Goal: Task Accomplishment & Management: Manage account settings

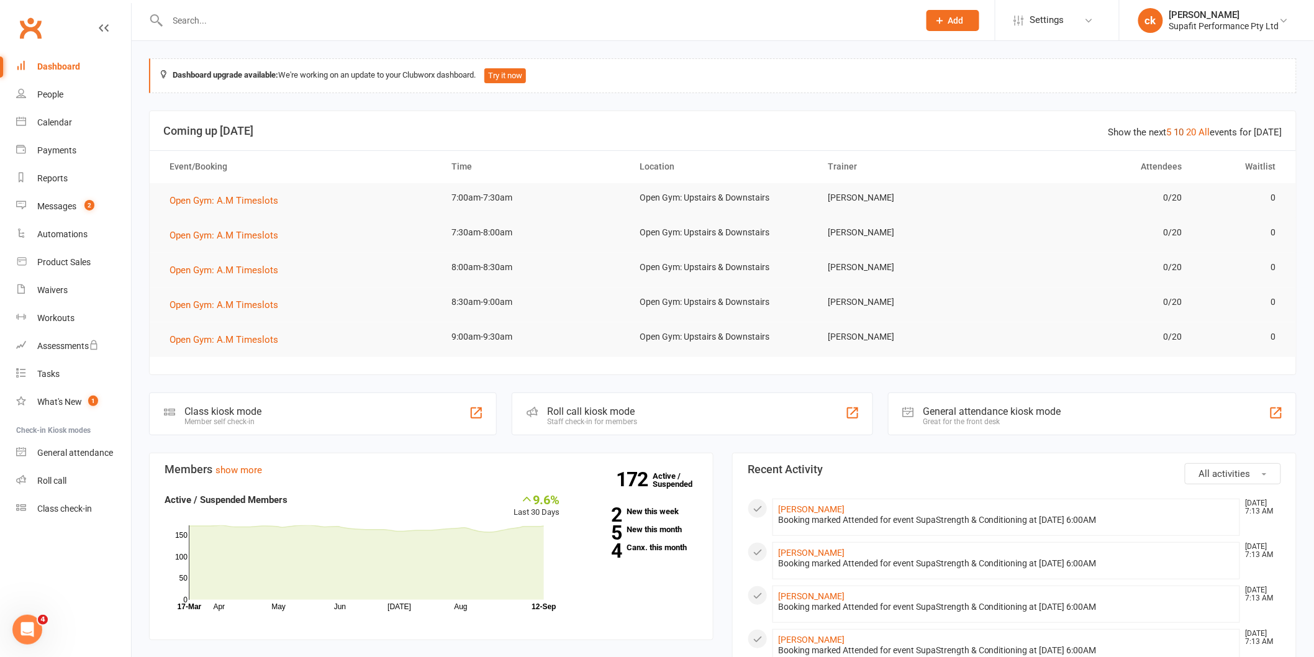
click at [1184, 133] on link "10" at bounding box center [1179, 132] width 10 height 11
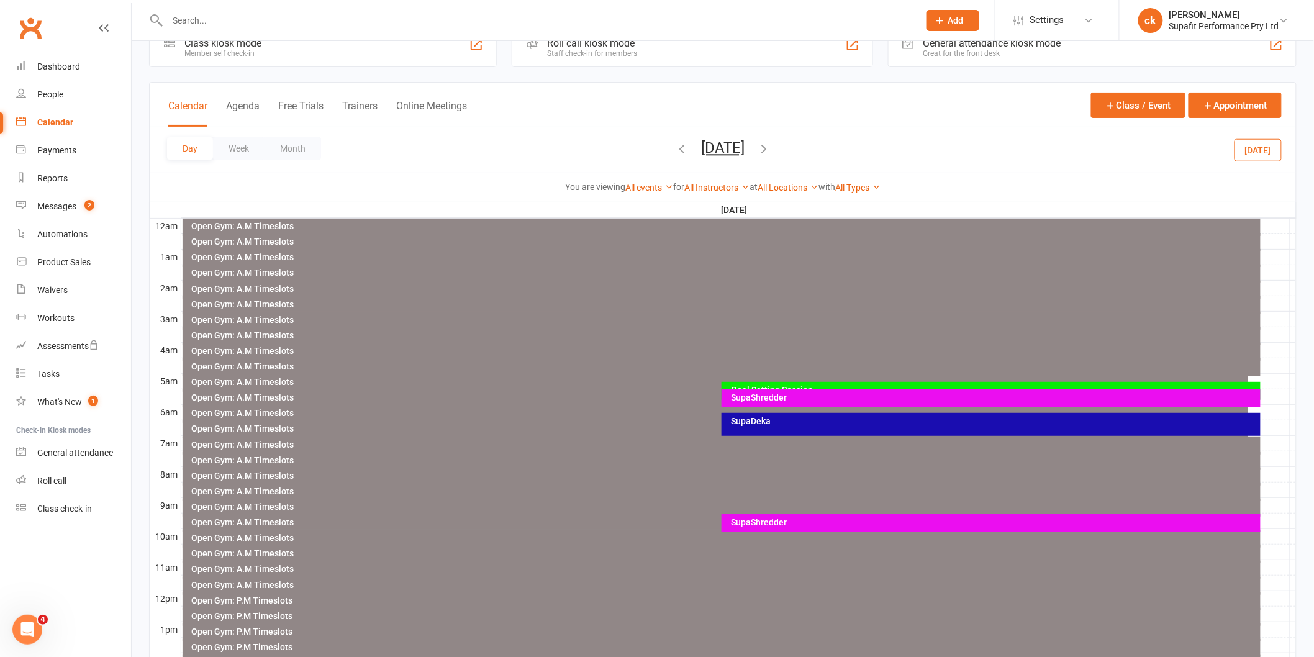
click at [771, 152] on icon "button" at bounding box center [764, 149] width 14 height 14
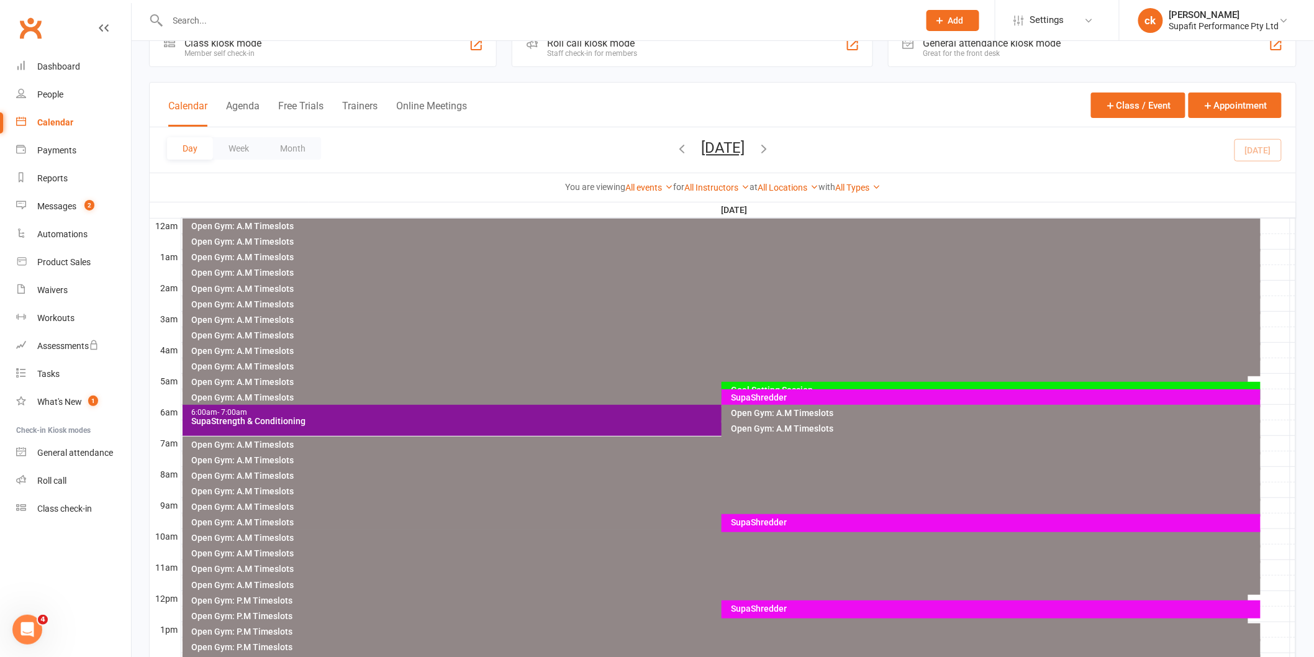
click at [765, 527] on div "SupaShredder" at bounding box center [991, 523] width 539 height 18
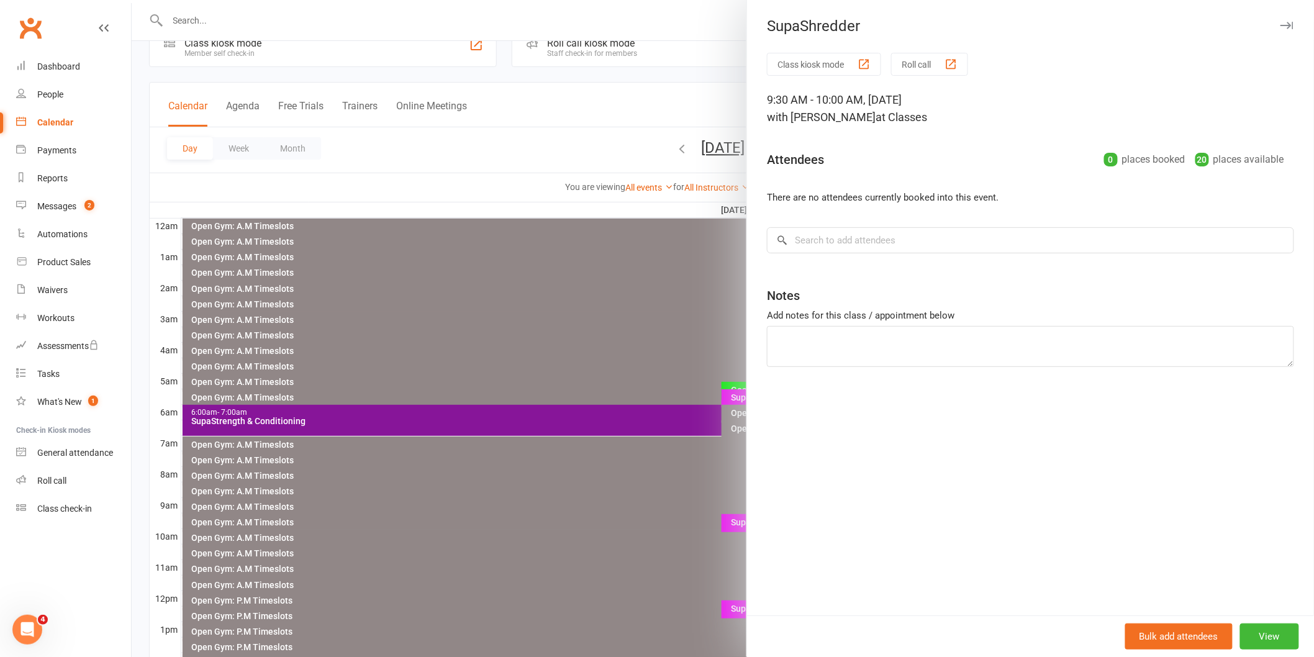
click at [643, 543] on div at bounding box center [723, 328] width 1182 height 657
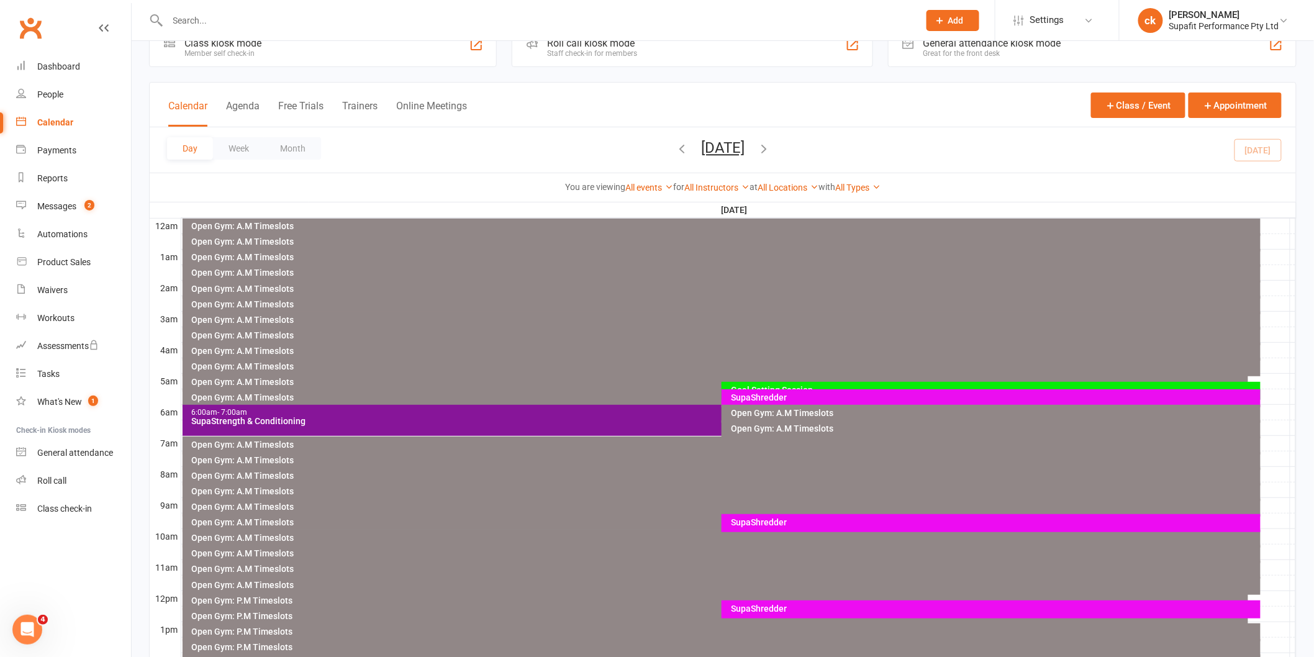
click at [735, 598] on div "Open Gym: P.M Timeslots" at bounding box center [718, 600] width 1055 height 9
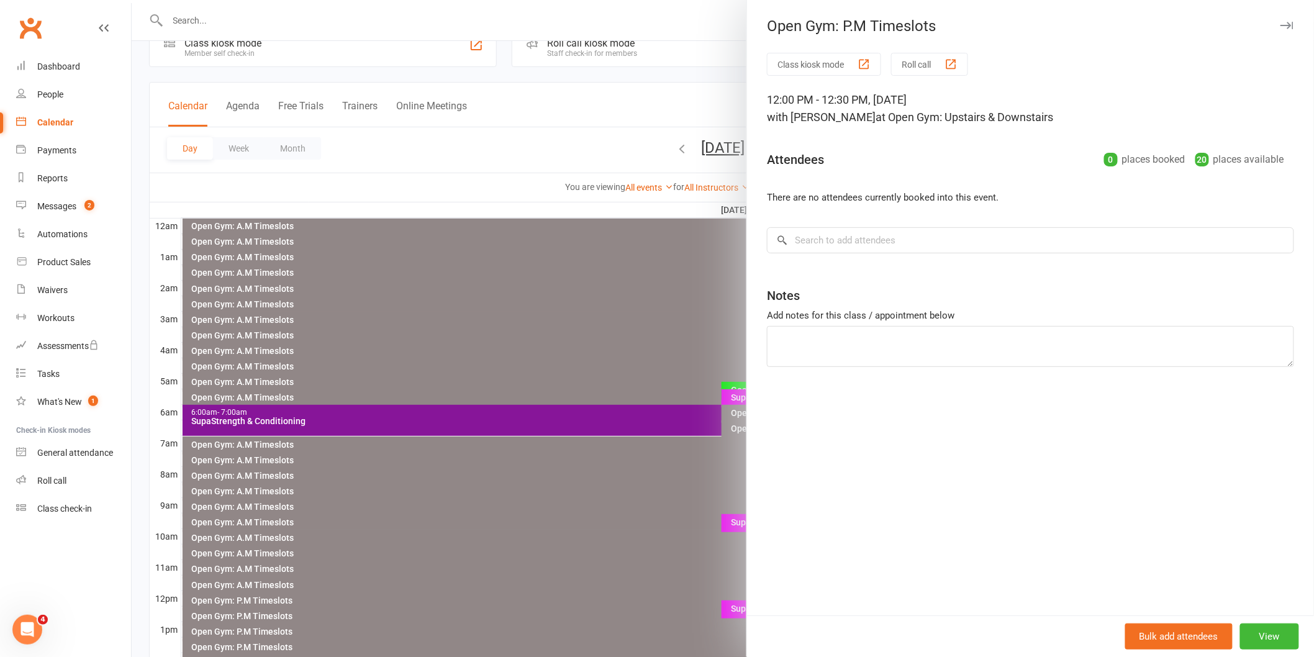
click at [487, 277] on div at bounding box center [723, 328] width 1182 height 657
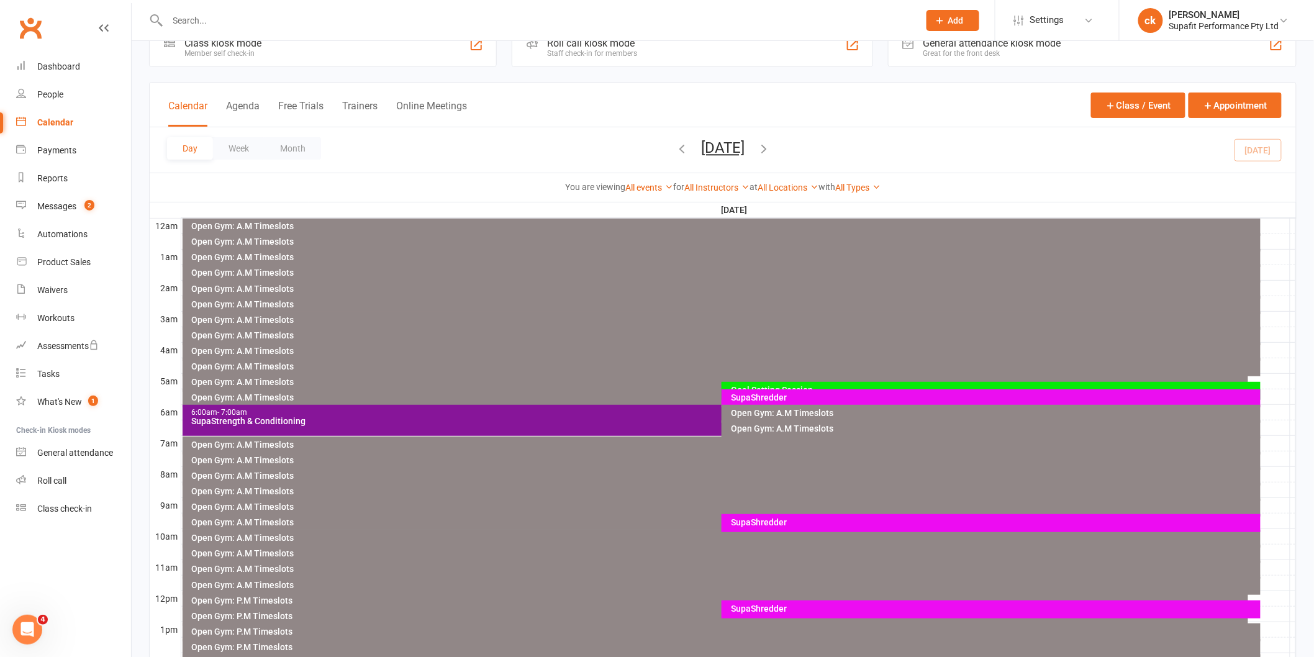
click at [763, 612] on div "SupaShredder" at bounding box center [991, 609] width 539 height 18
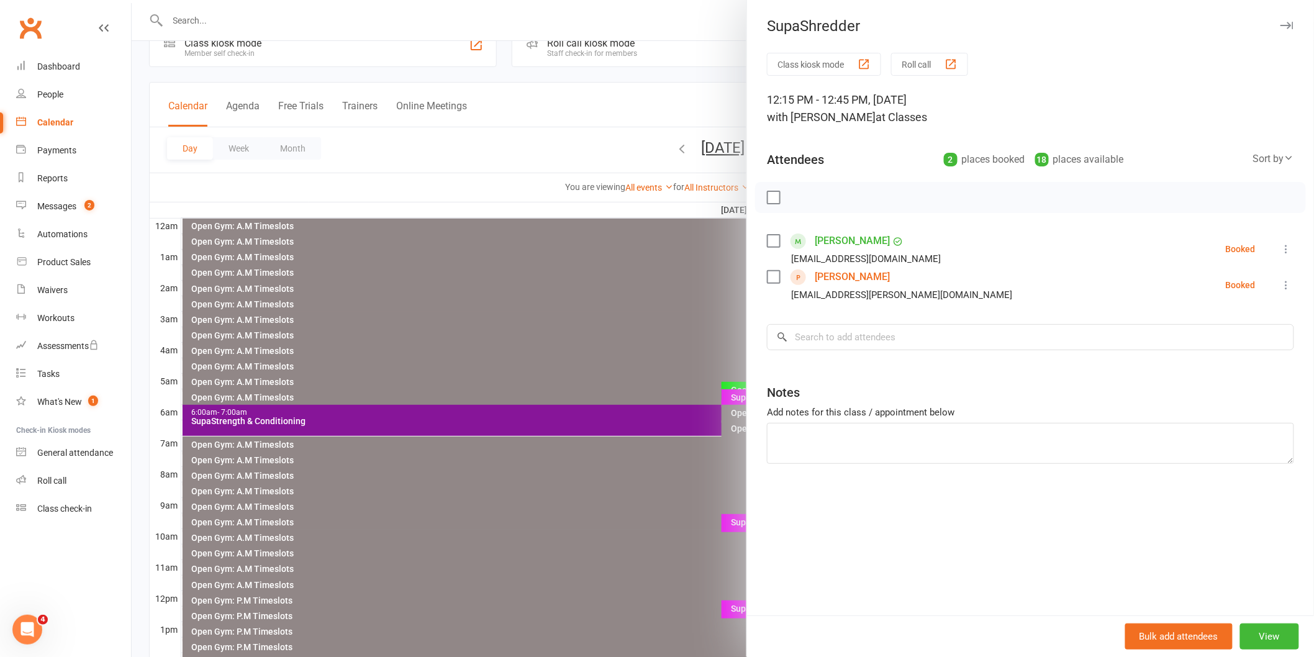
click at [671, 600] on div at bounding box center [723, 328] width 1182 height 657
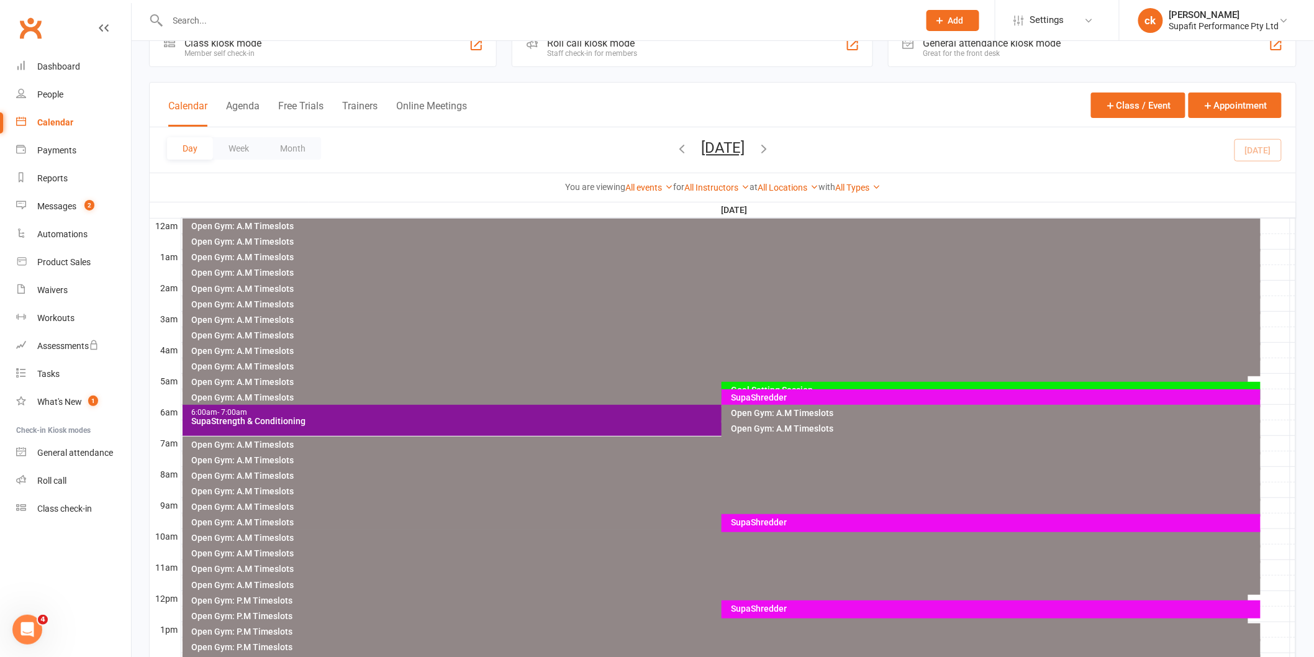
click at [759, 522] on div "SupaShredder" at bounding box center [994, 522] width 528 height 9
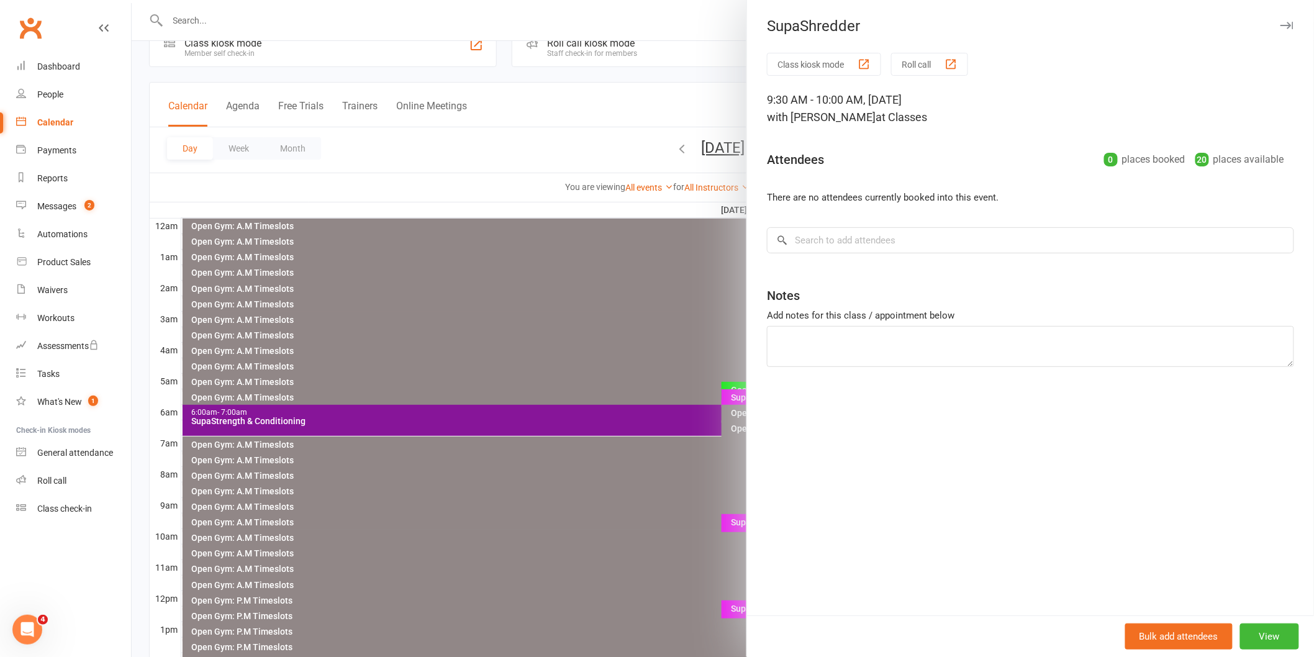
click at [399, 144] on div at bounding box center [723, 328] width 1182 height 657
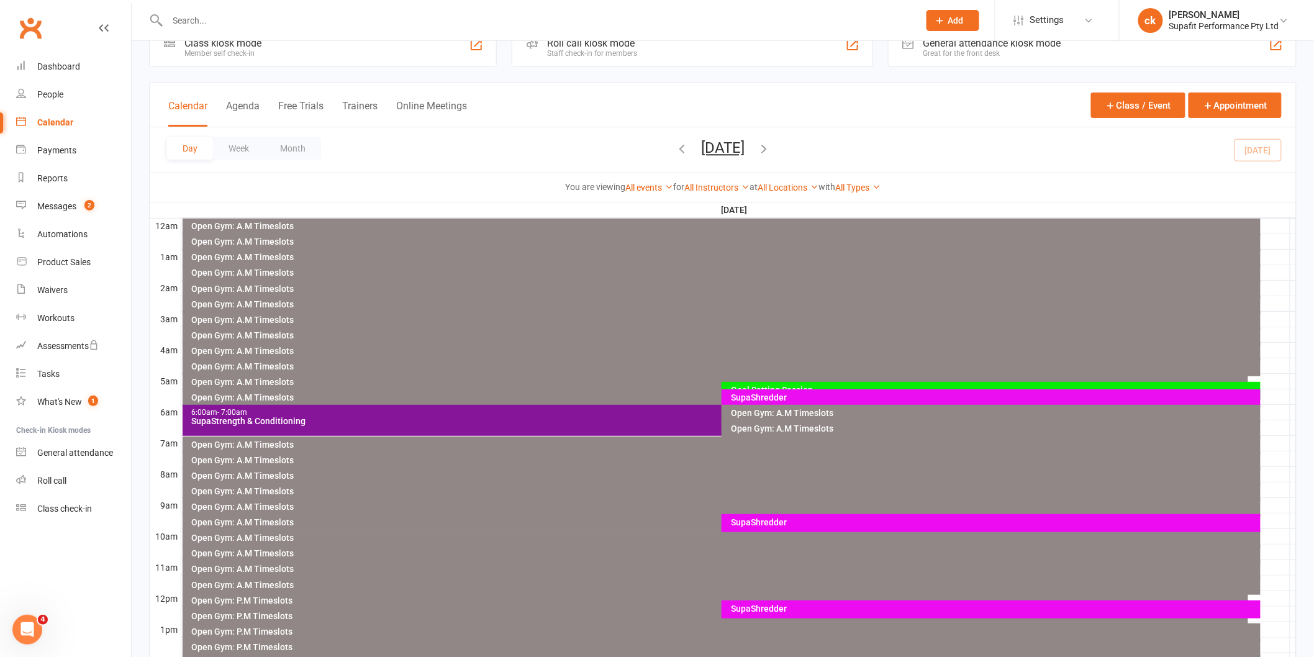
click at [761, 518] on div "SupaShredder" at bounding box center [994, 522] width 528 height 9
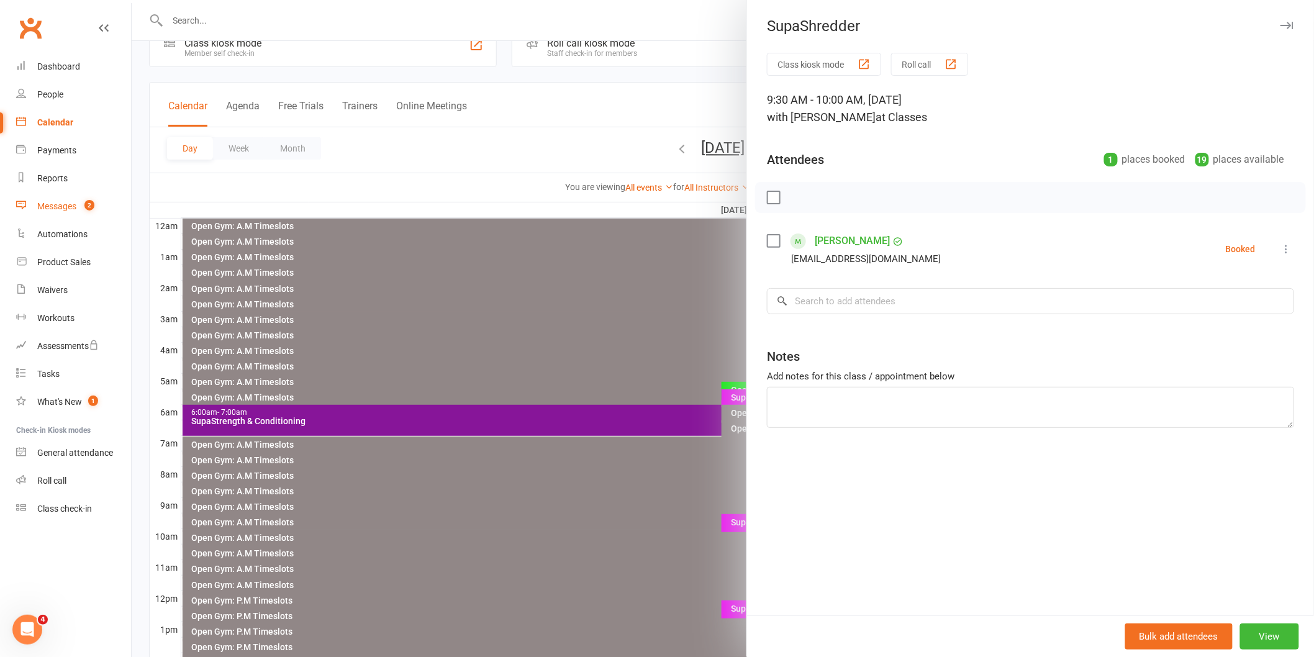
click at [81, 207] on count-badge "2" at bounding box center [86, 206] width 16 height 10
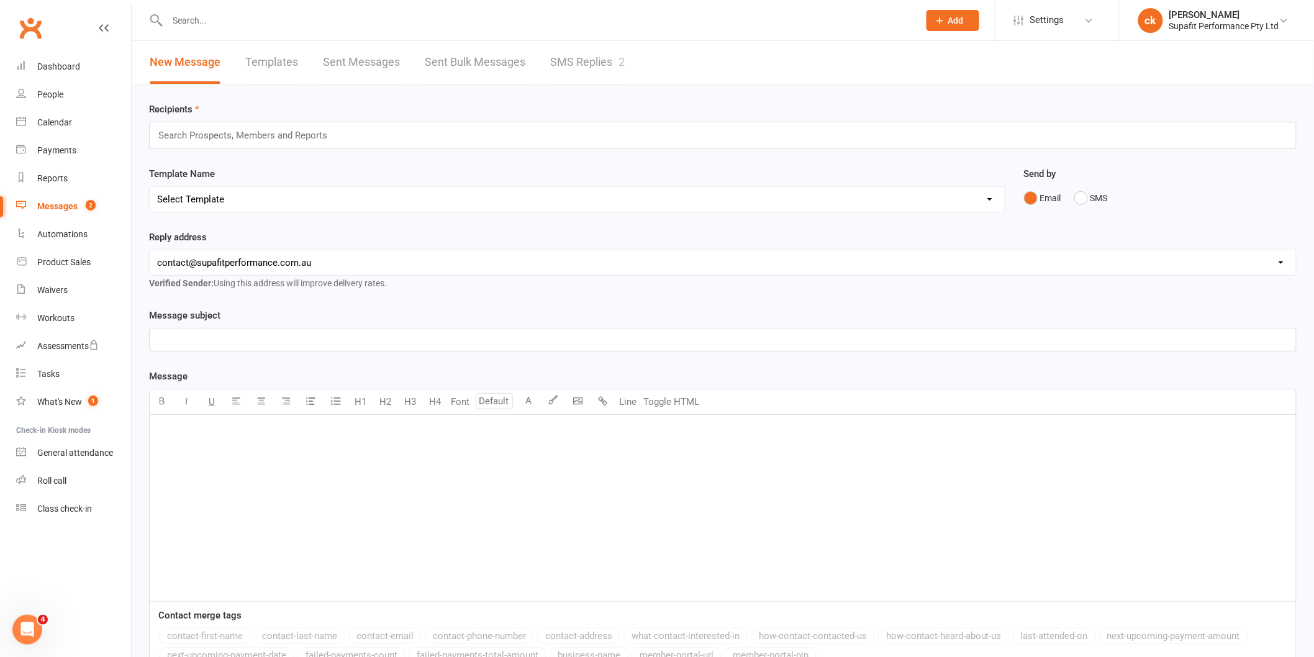
click at [594, 54] on link "SMS Replies 2" at bounding box center [587, 62] width 75 height 43
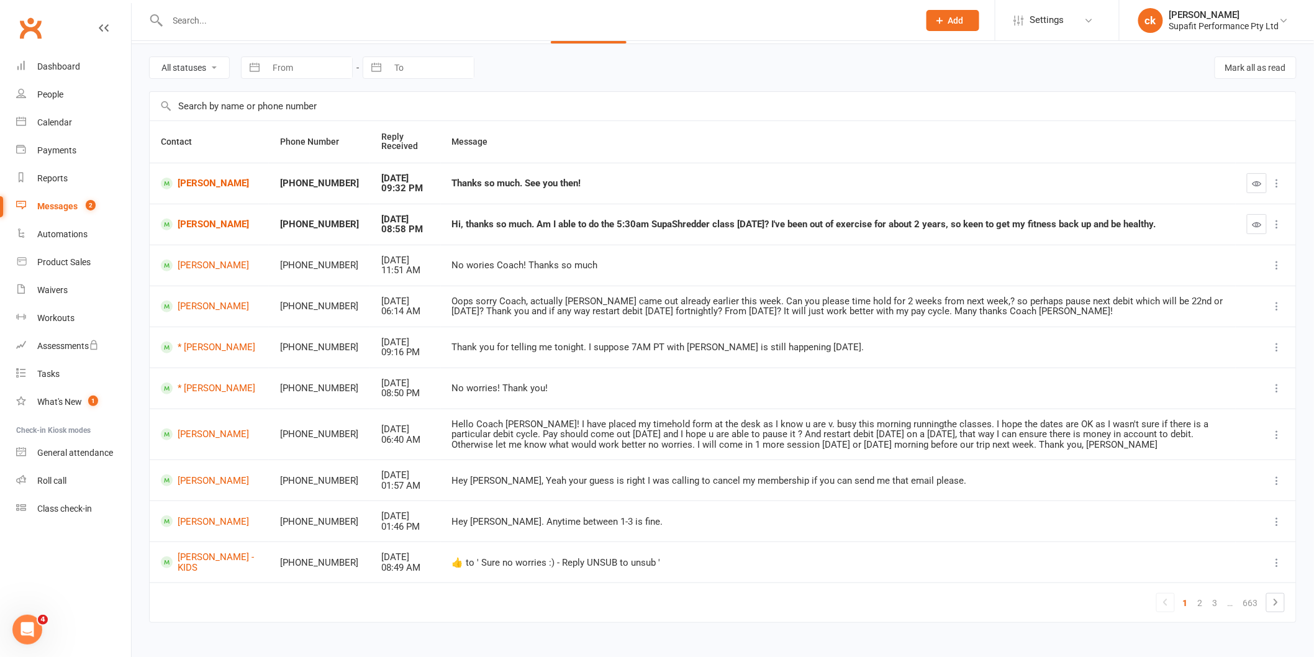
scroll to position [59, 0]
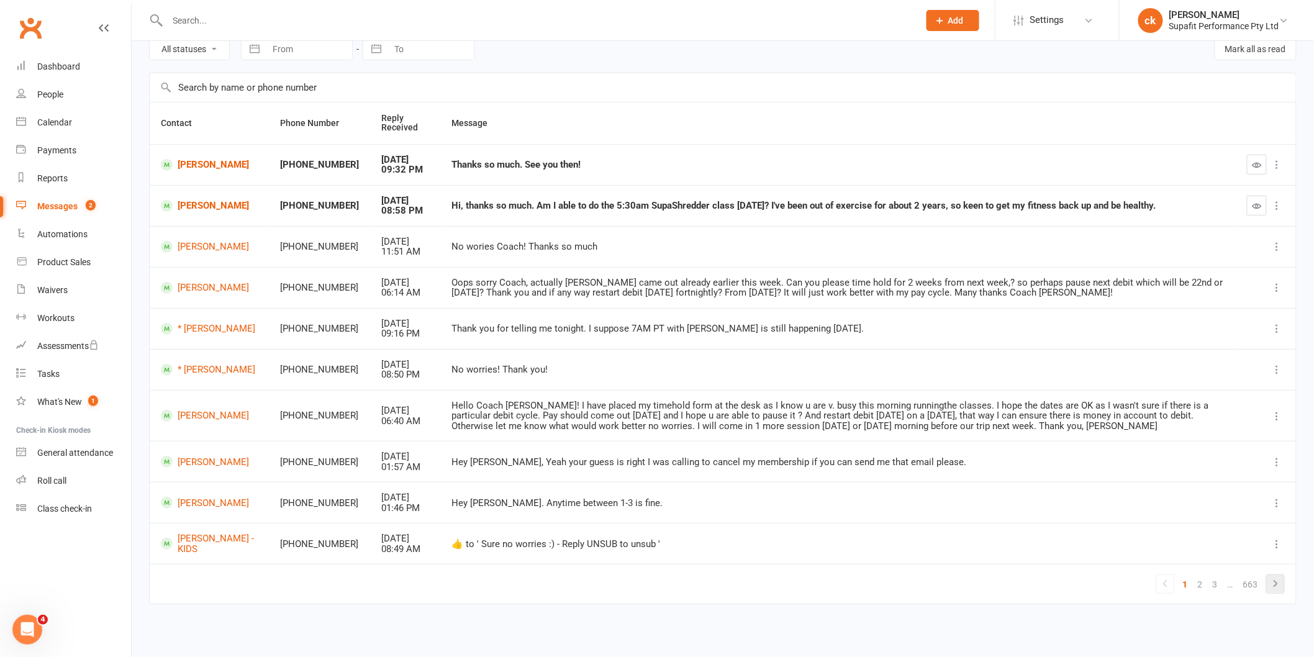
click at [1276, 591] on icon at bounding box center [1275, 583] width 15 height 15
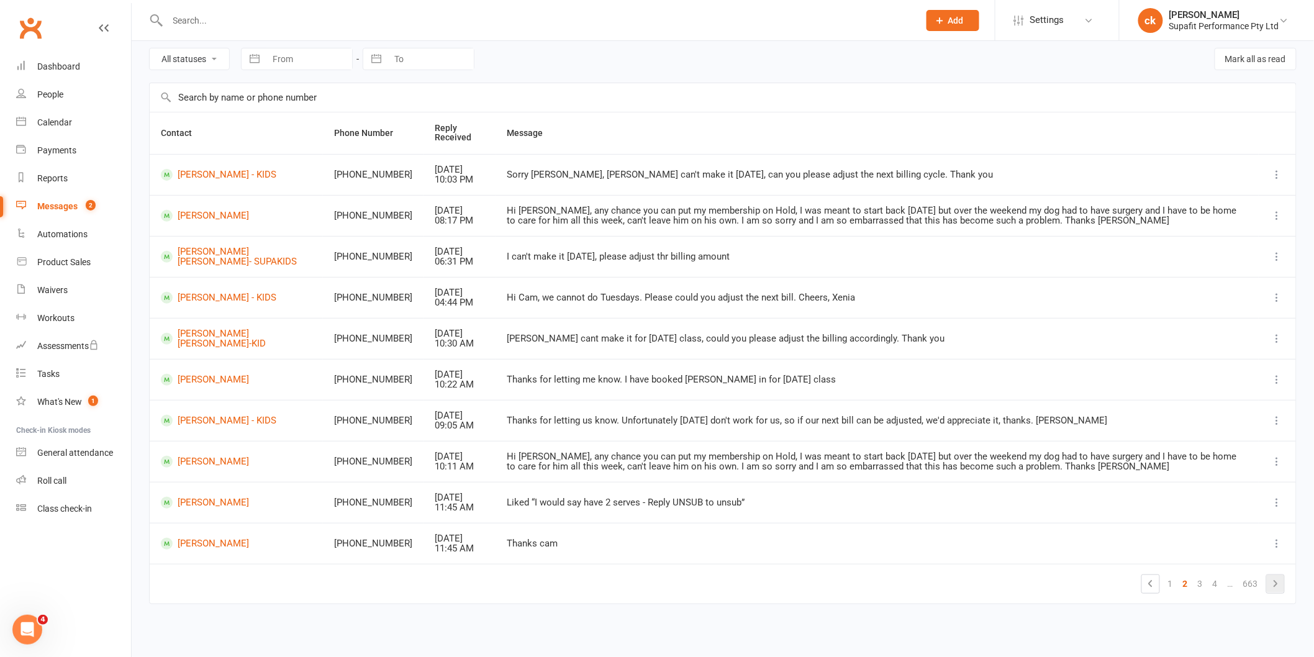
scroll to position [48, 0]
click at [1276, 591] on icon at bounding box center [1275, 584] width 15 height 15
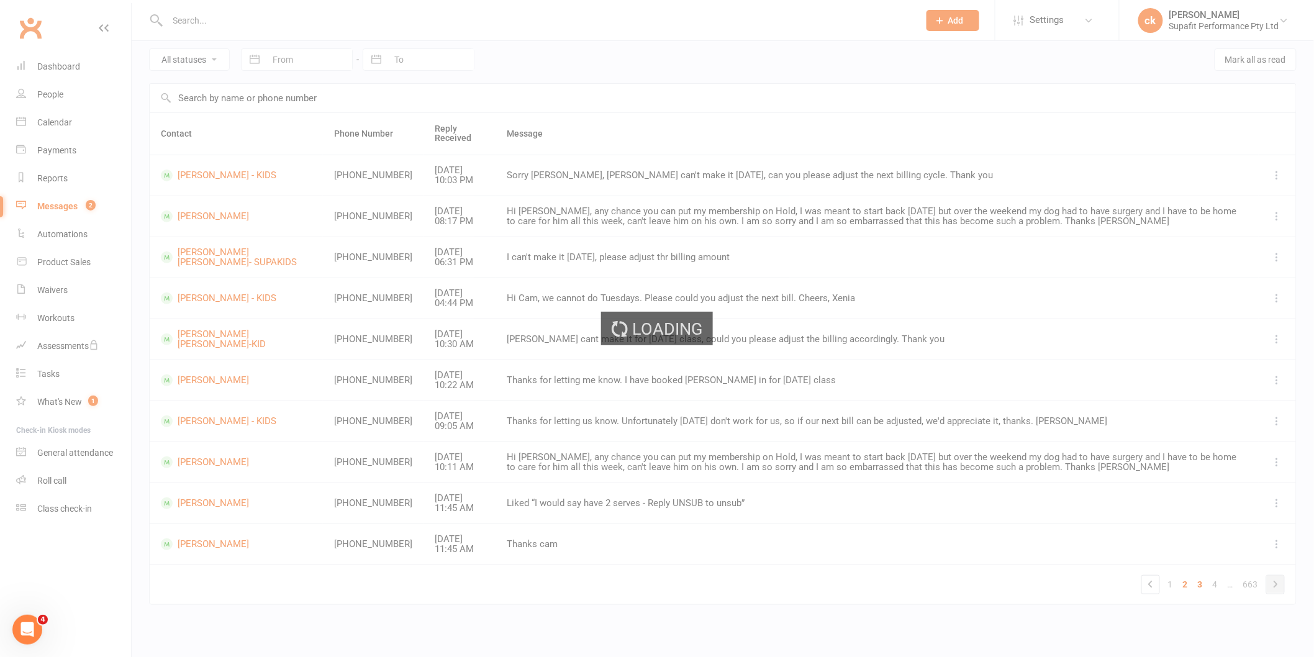
scroll to position [39, 0]
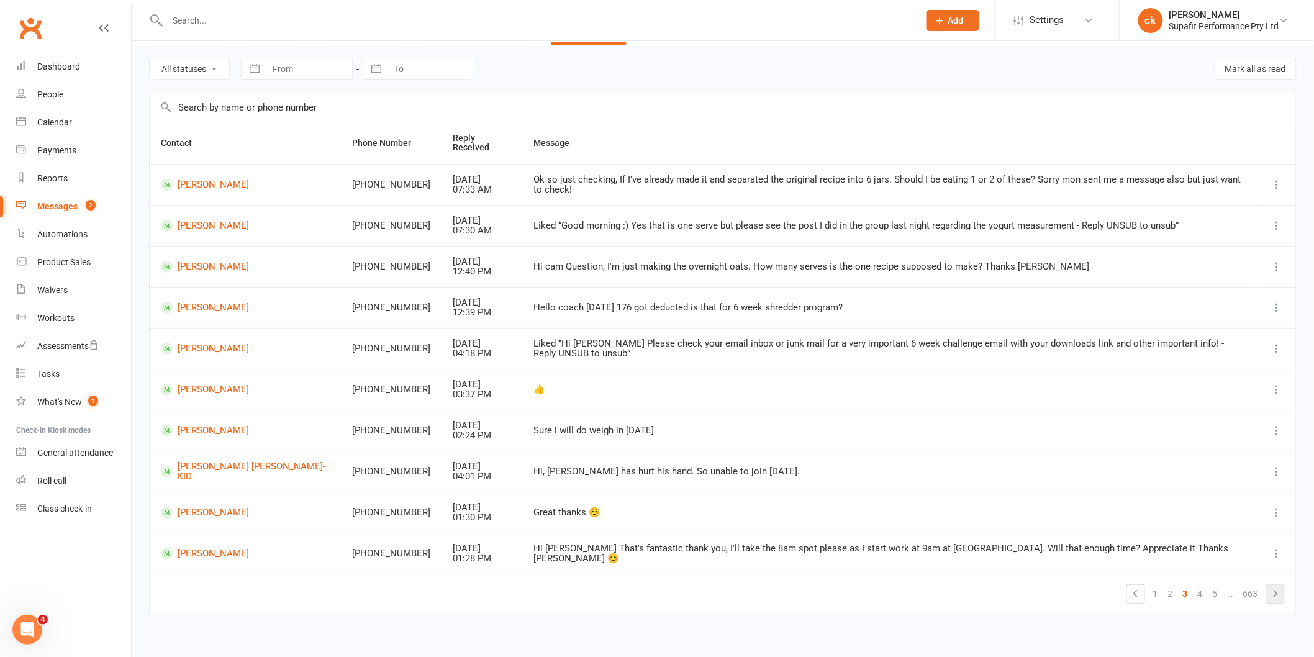
click at [1276, 591] on icon at bounding box center [1275, 593] width 15 height 15
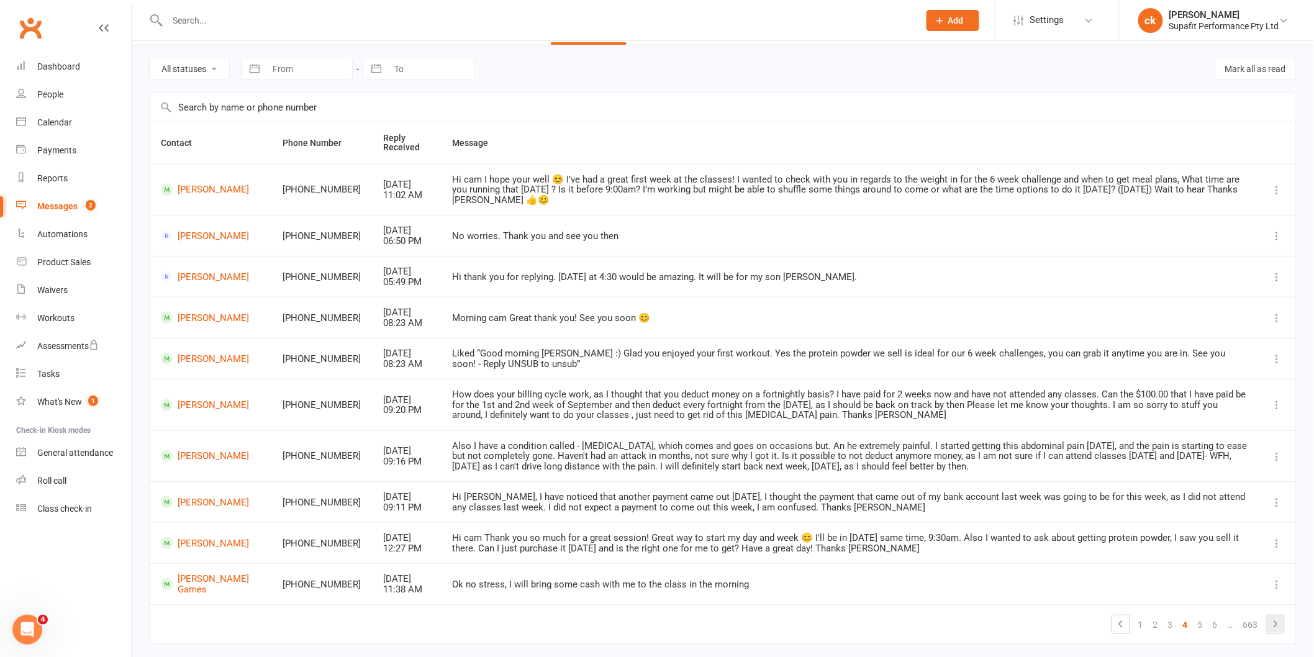
scroll to position [59, 0]
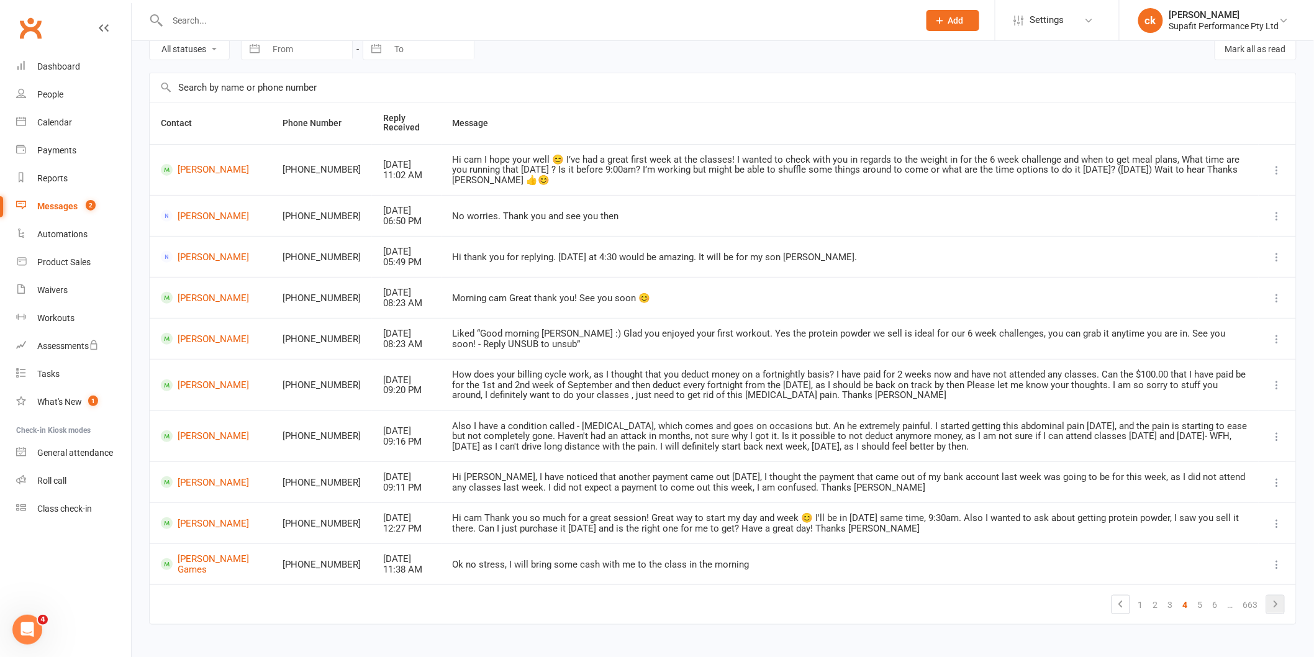
click at [1276, 597] on icon at bounding box center [1275, 604] width 15 height 15
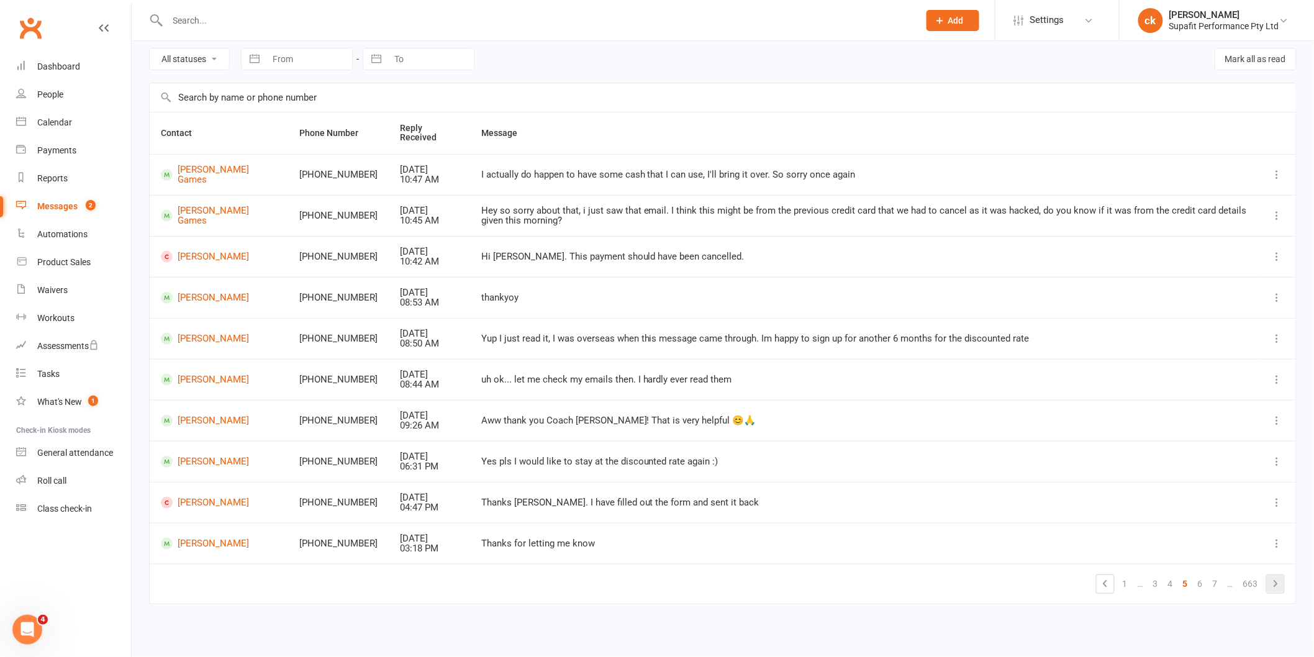
scroll to position [48, 0]
click at [1276, 591] on icon at bounding box center [1275, 584] width 15 height 15
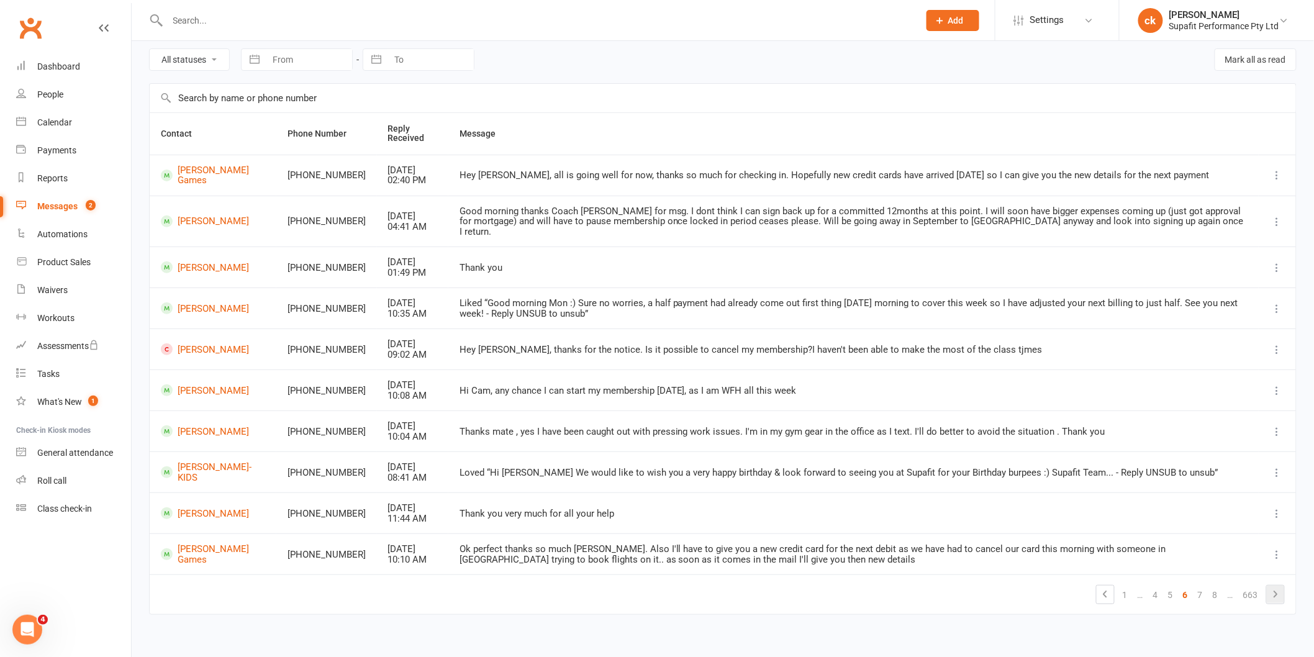
click at [1276, 591] on icon at bounding box center [1275, 594] width 15 height 15
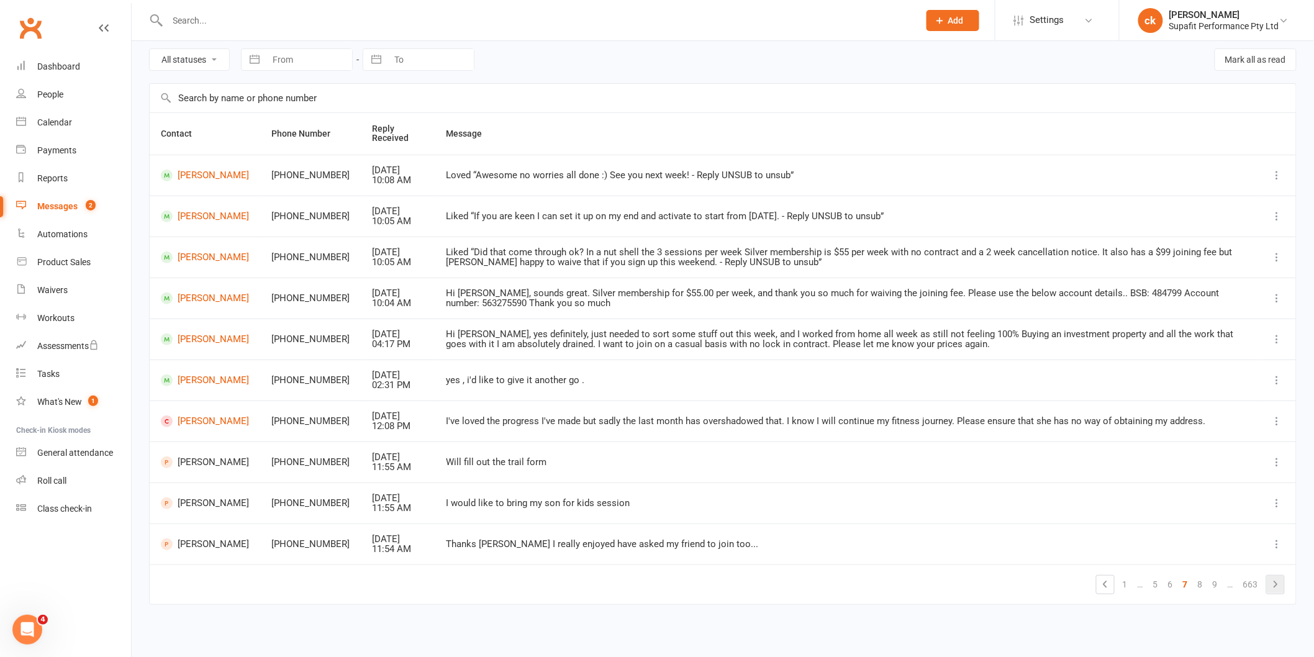
click at [1276, 591] on icon at bounding box center [1275, 584] width 15 height 15
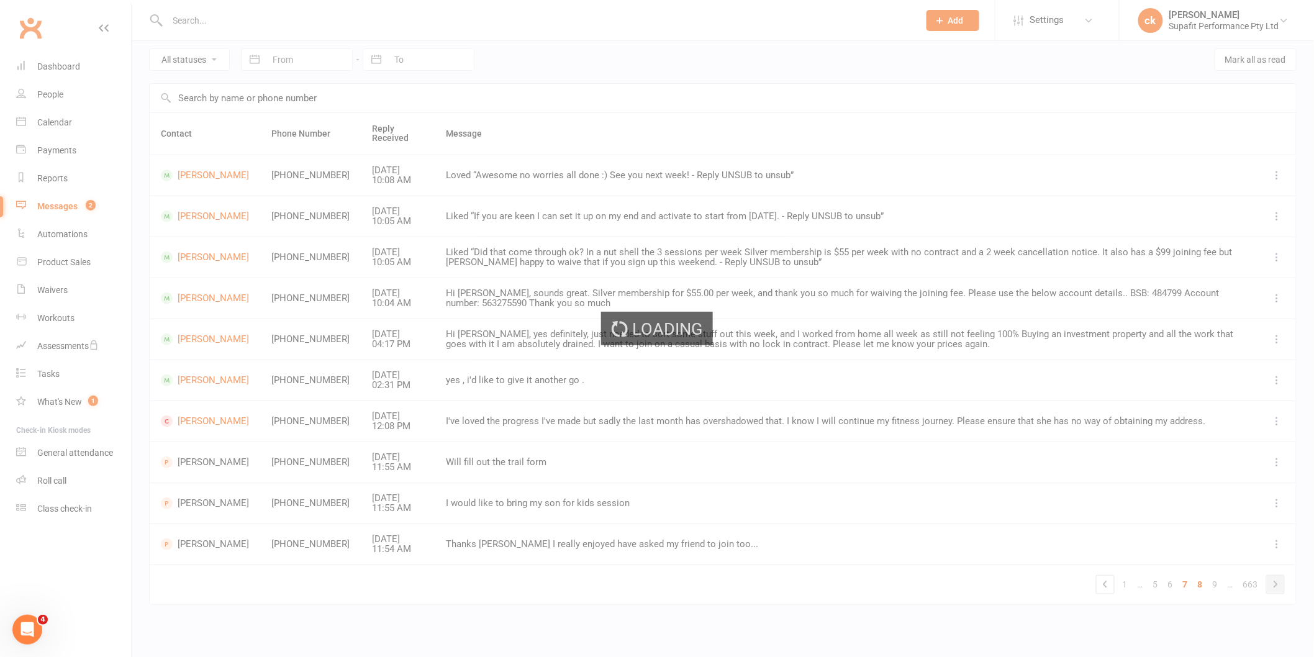
scroll to position [59, 0]
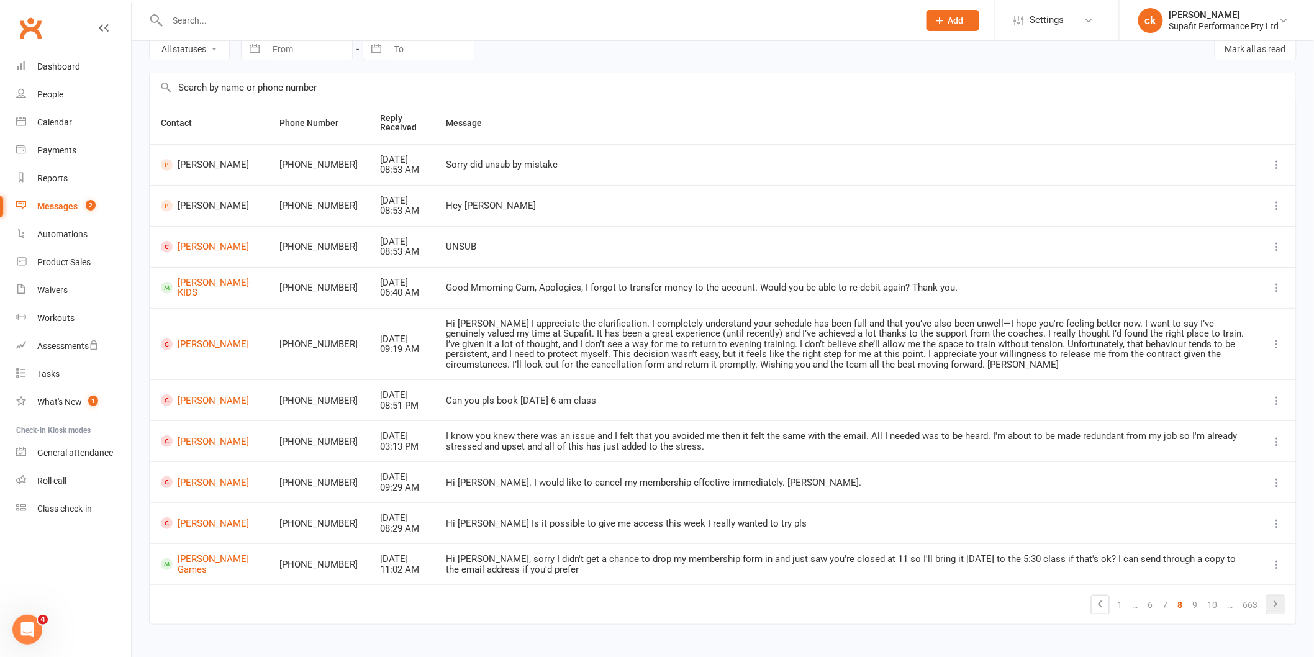
click at [1276, 591] on td "1 … 6 7 8 9 10 … 663" at bounding box center [723, 604] width 1146 height 40
click at [1282, 605] on icon at bounding box center [1275, 604] width 15 height 15
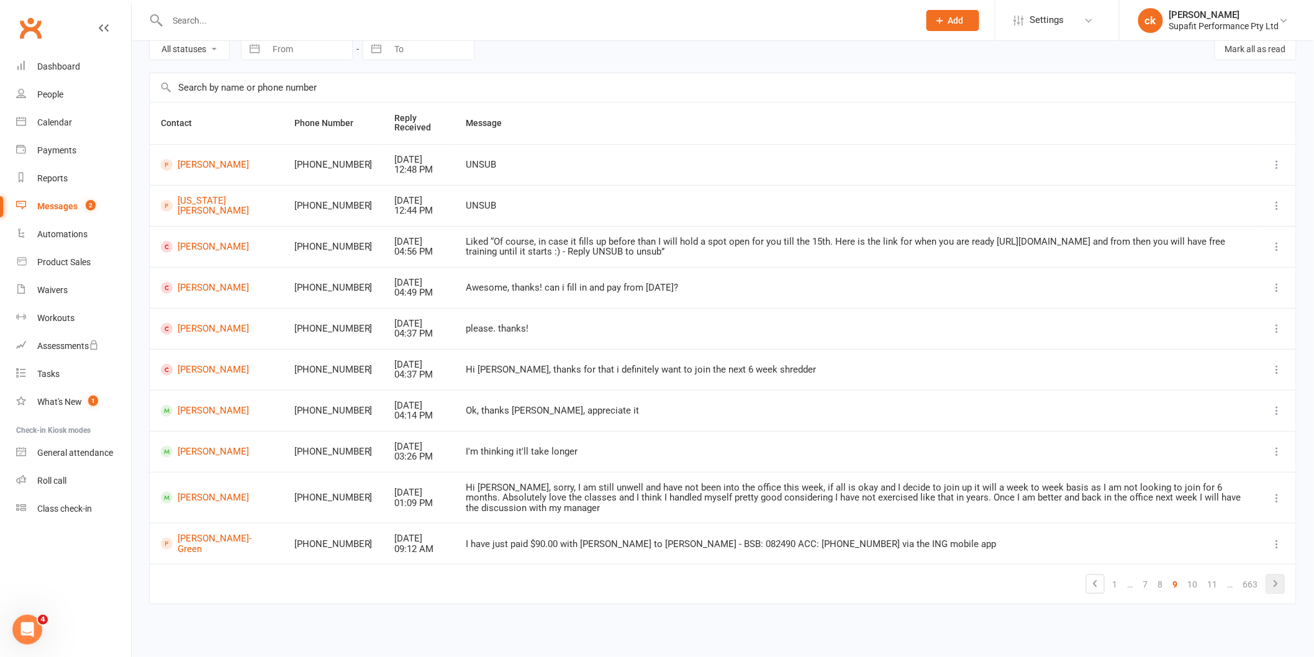
scroll to position [48, 0]
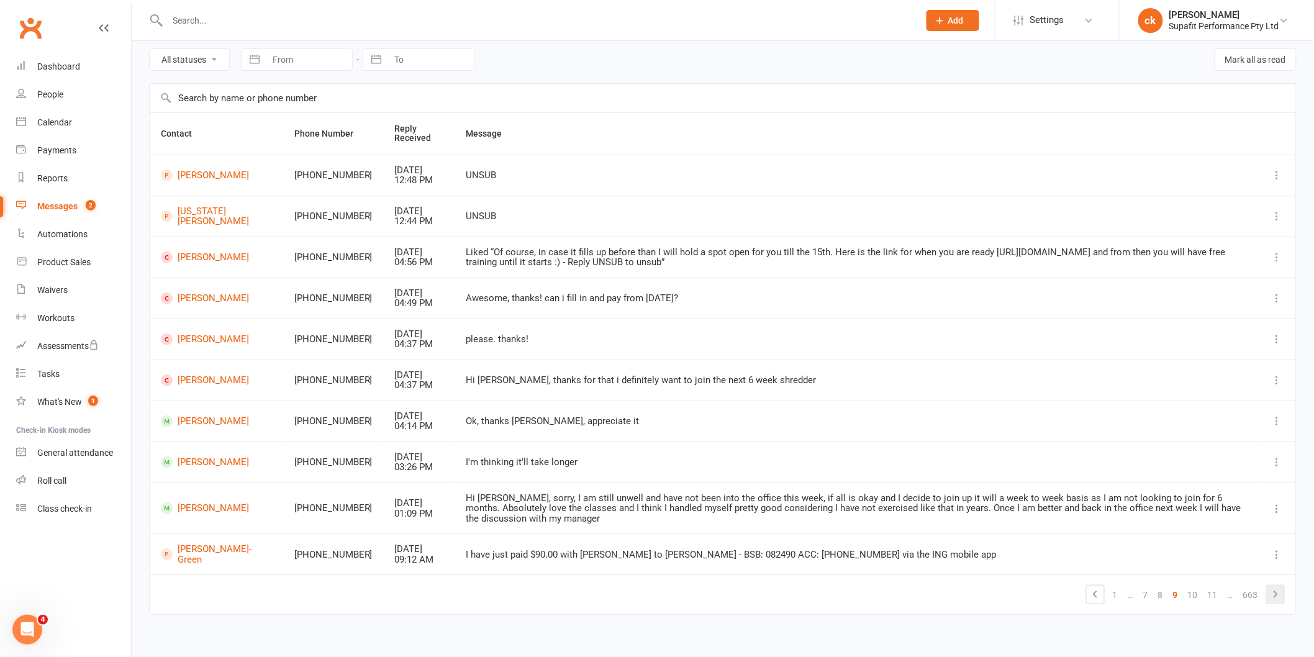
click at [1275, 587] on icon at bounding box center [1275, 594] width 15 height 15
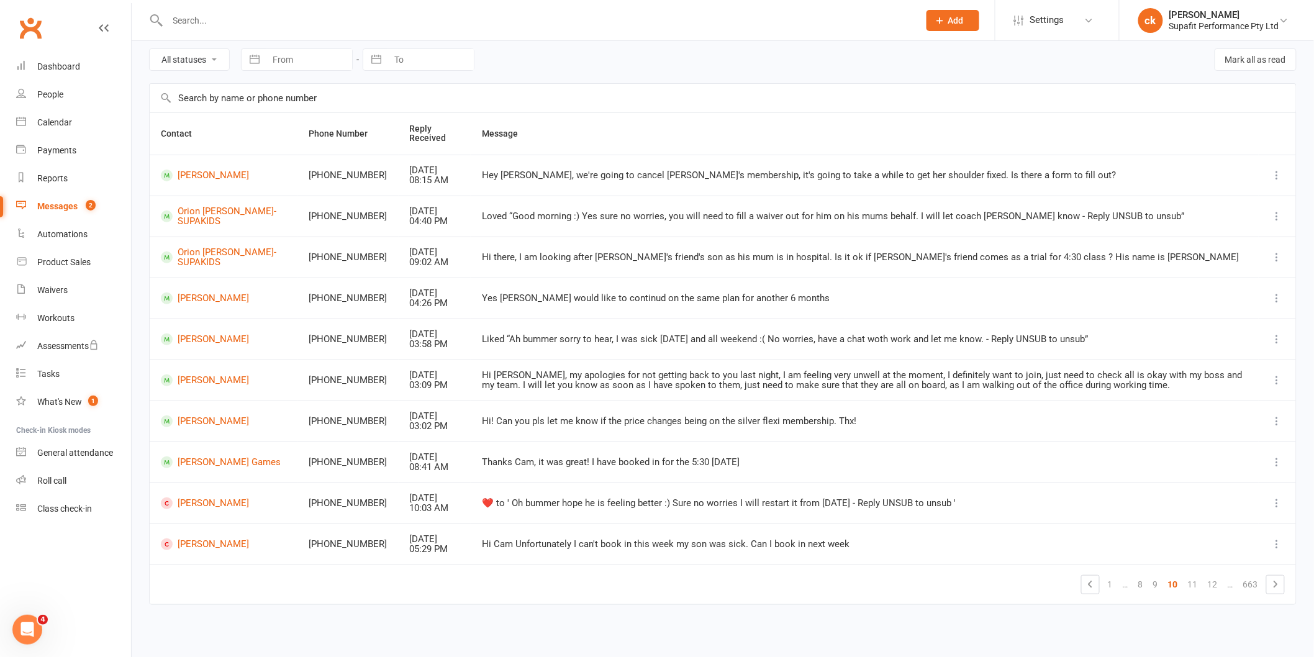
click at [1275, 584] on icon at bounding box center [1275, 584] width 15 height 15
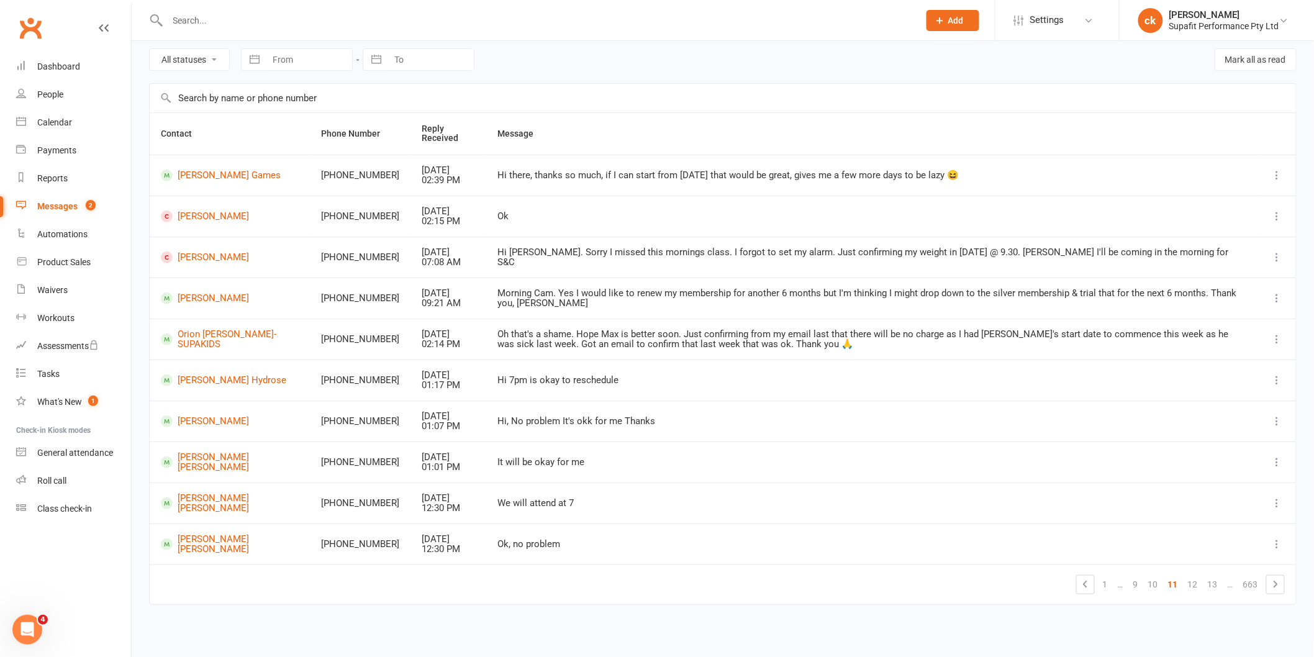
click at [1275, 584] on icon at bounding box center [1275, 584] width 15 height 15
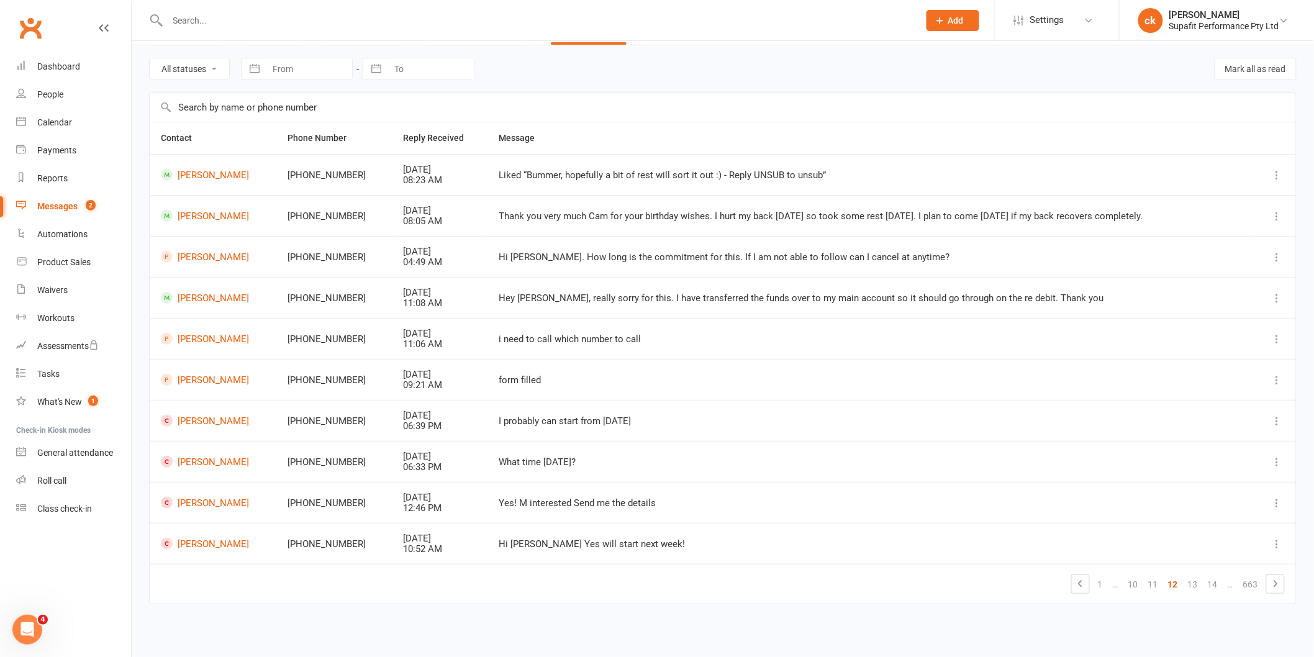
scroll to position [39, 0]
click at [94, 88] on link "People" at bounding box center [73, 95] width 115 height 28
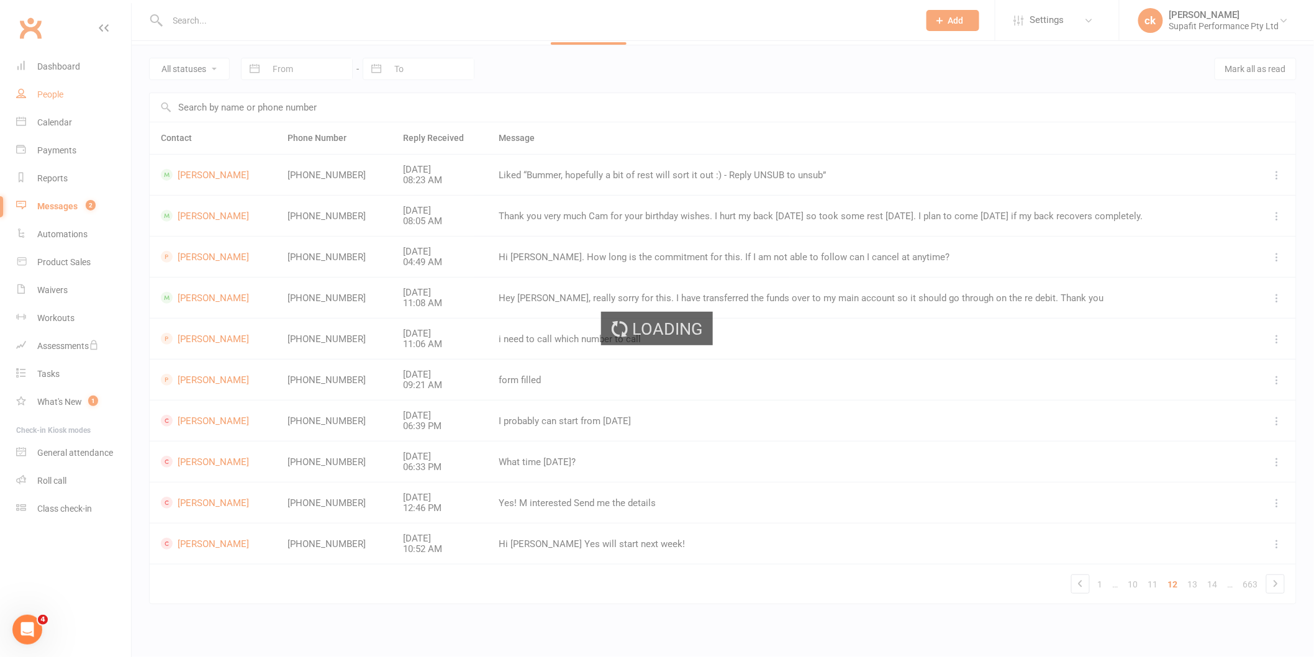
select select "100"
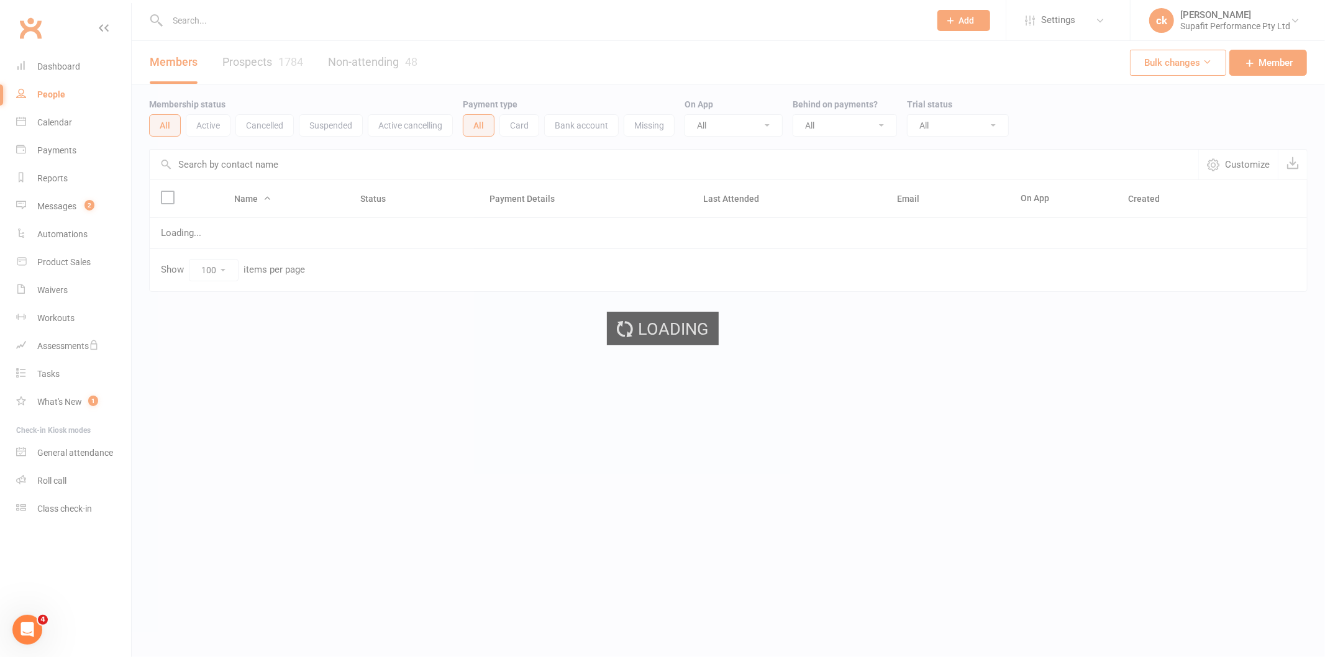
click at [65, 67] on div "Loading" at bounding box center [662, 328] width 1325 height 657
click at [70, 65] on div "Dashboard" at bounding box center [58, 66] width 43 height 10
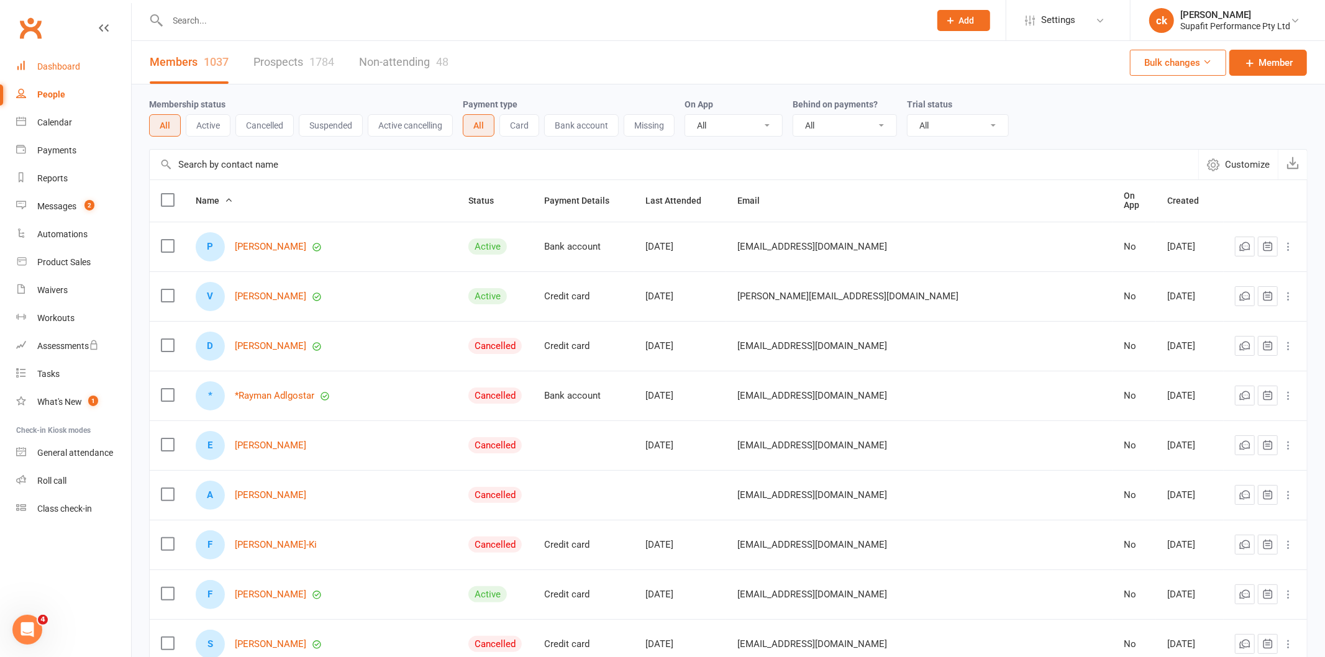
click at [70, 65] on div "Dashboard" at bounding box center [58, 66] width 43 height 10
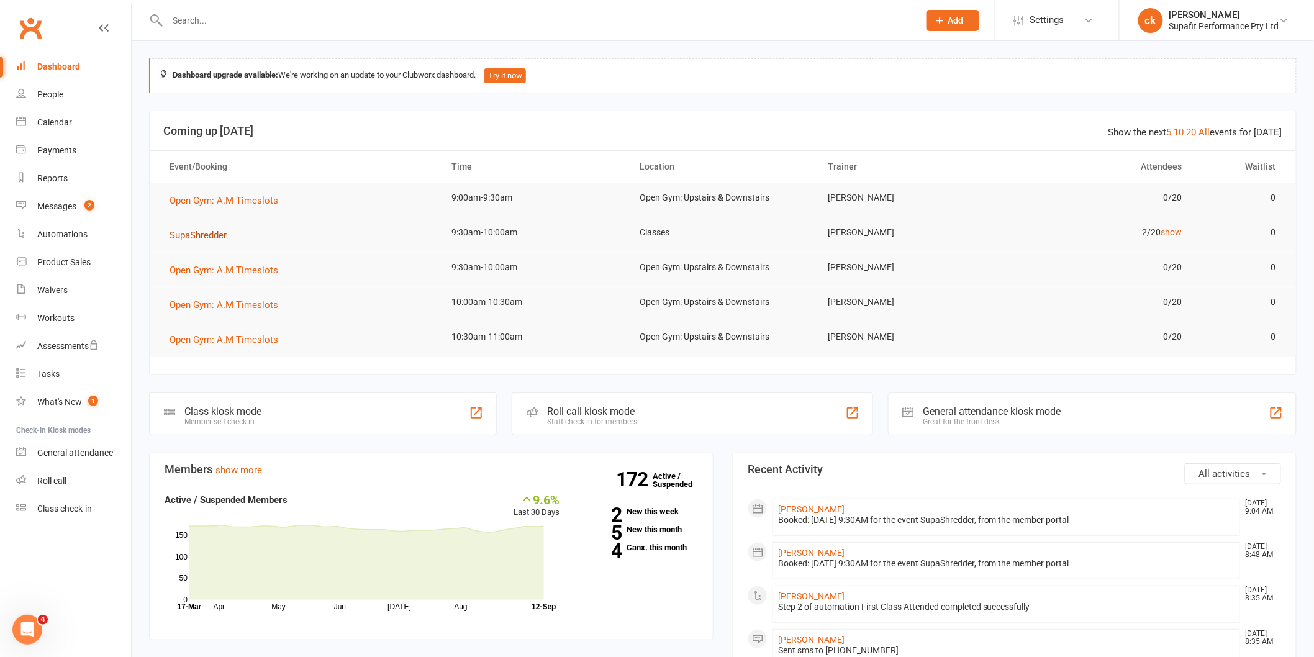
click at [206, 230] on span "SupaShredder" at bounding box center [198, 235] width 57 height 11
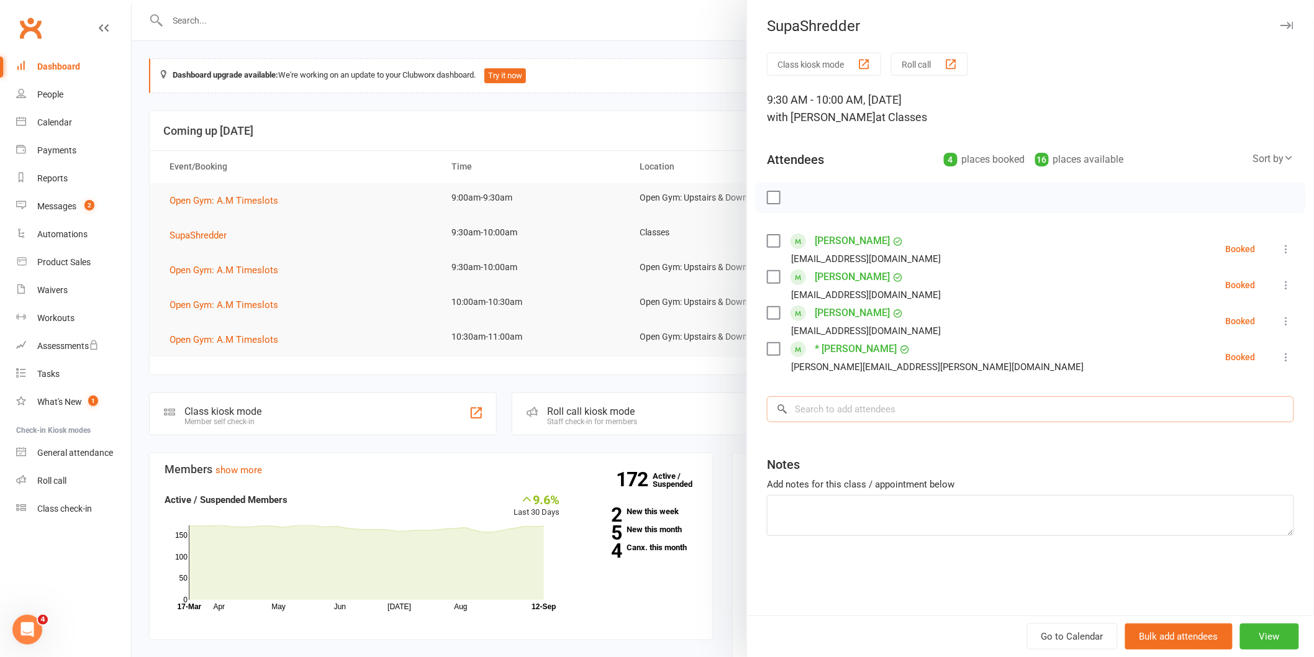
click at [870, 396] on input "search" at bounding box center [1030, 409] width 527 height 26
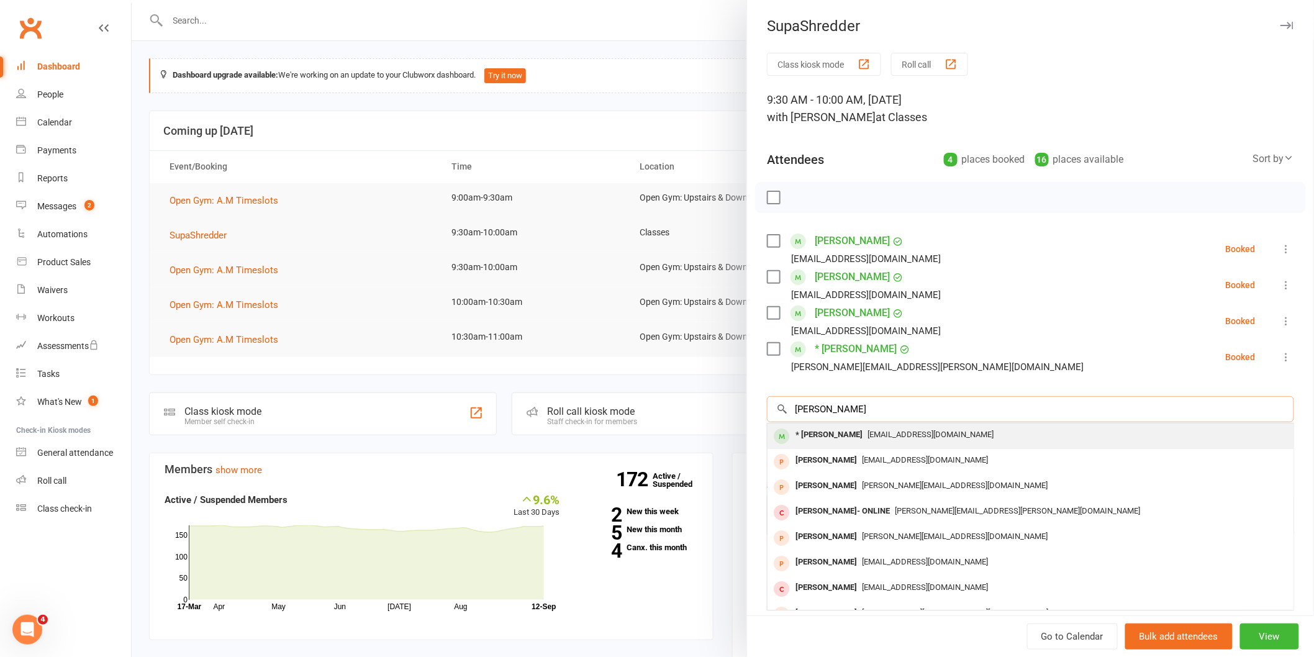
type input "[PERSON_NAME]"
click at [862, 444] on div "* [PERSON_NAME] [EMAIL_ADDRESS][DOMAIN_NAME]" at bounding box center [1031, 436] width 526 height 25
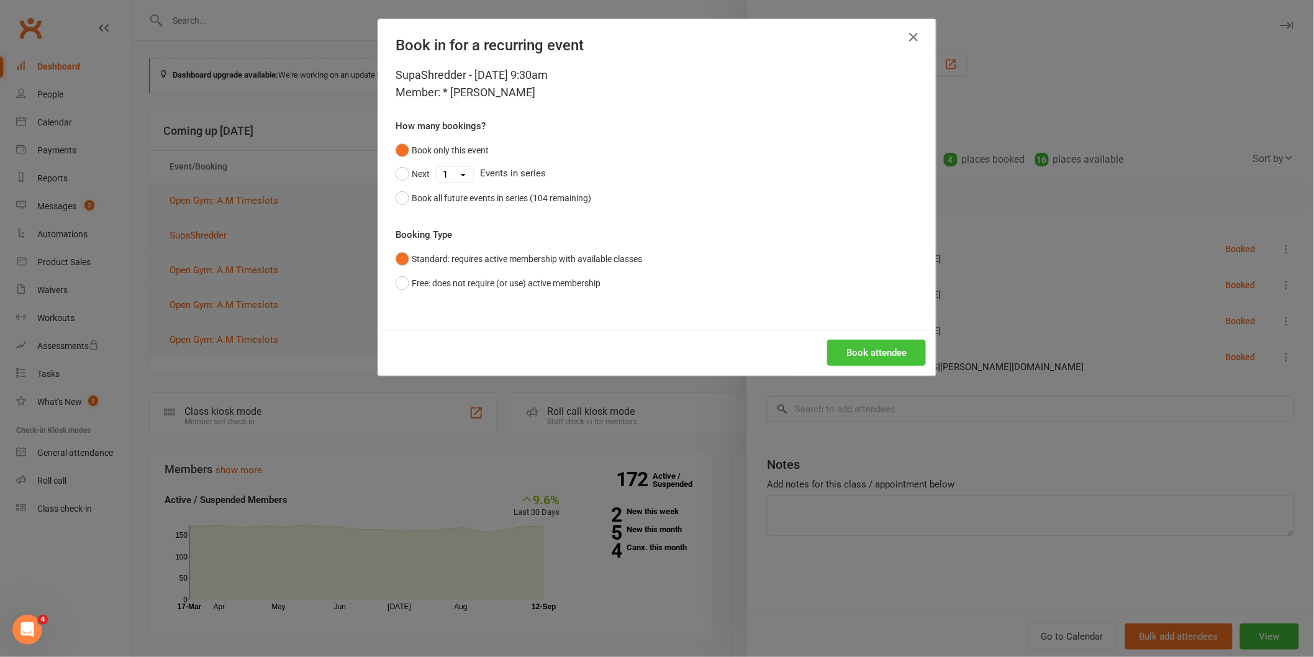
click at [879, 343] on button "Book attendee" at bounding box center [876, 353] width 99 height 26
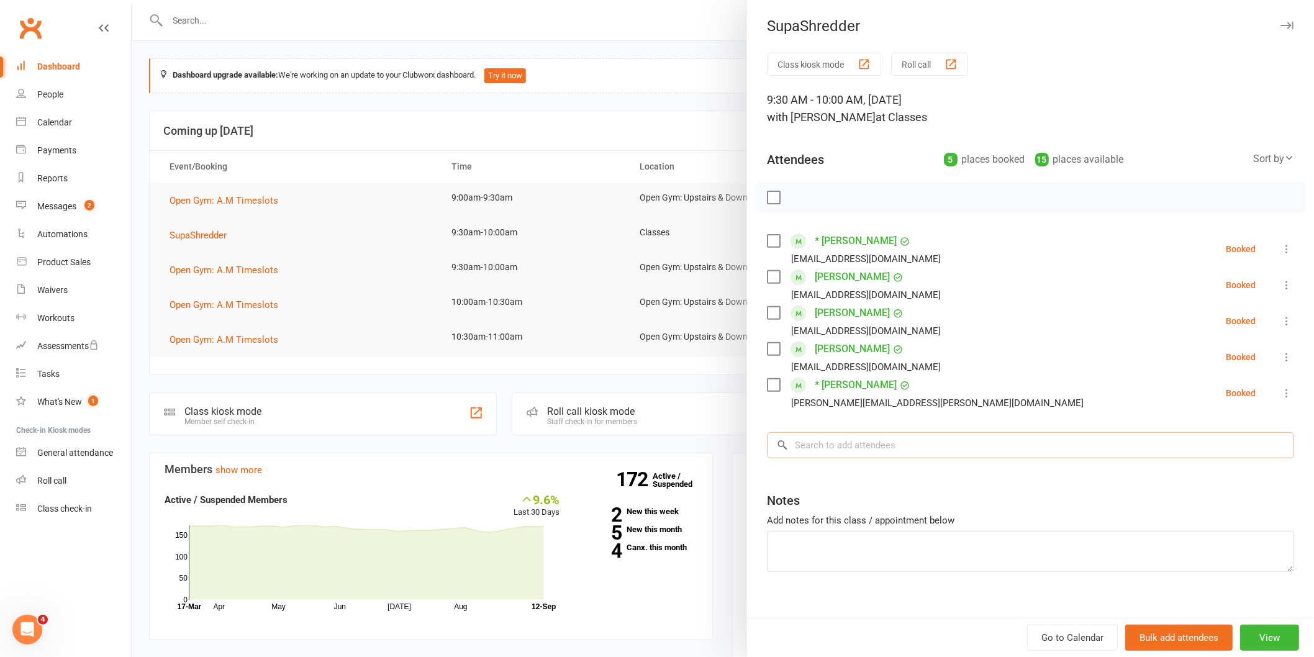
click at [1026, 436] on input "search" at bounding box center [1030, 445] width 527 height 26
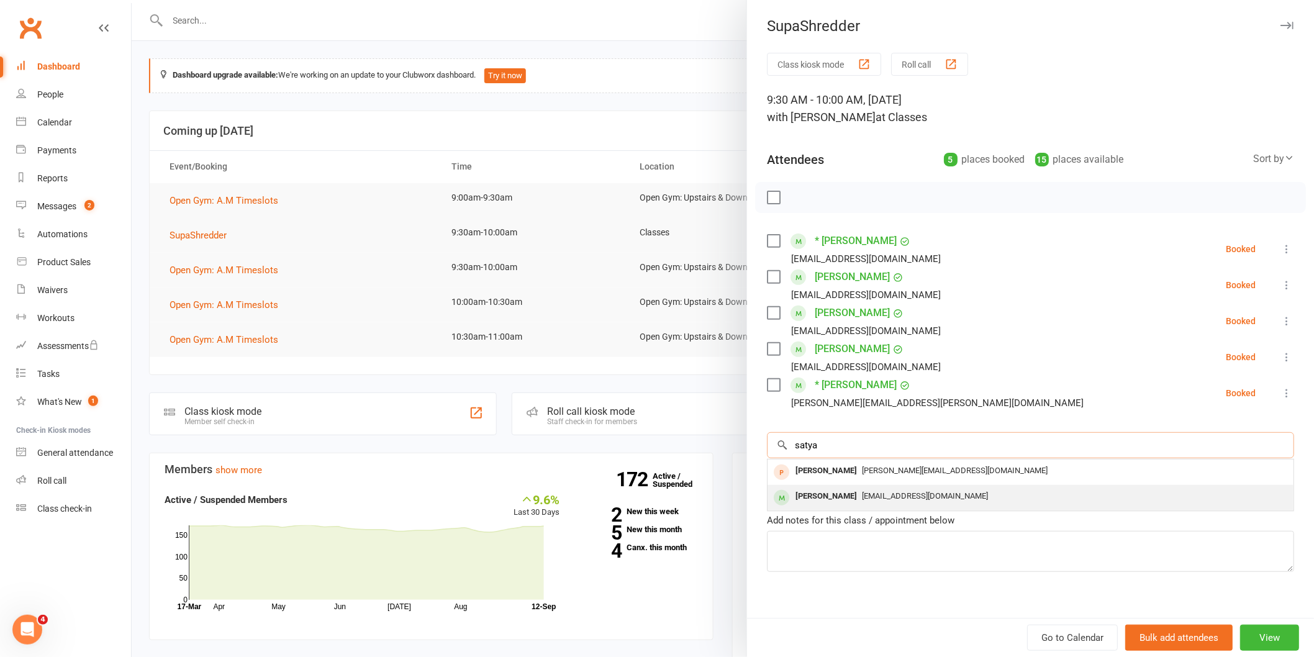
type input "satya"
click at [1006, 503] on div "[EMAIL_ADDRESS][DOMAIN_NAME]" at bounding box center [1030, 496] width 516 height 18
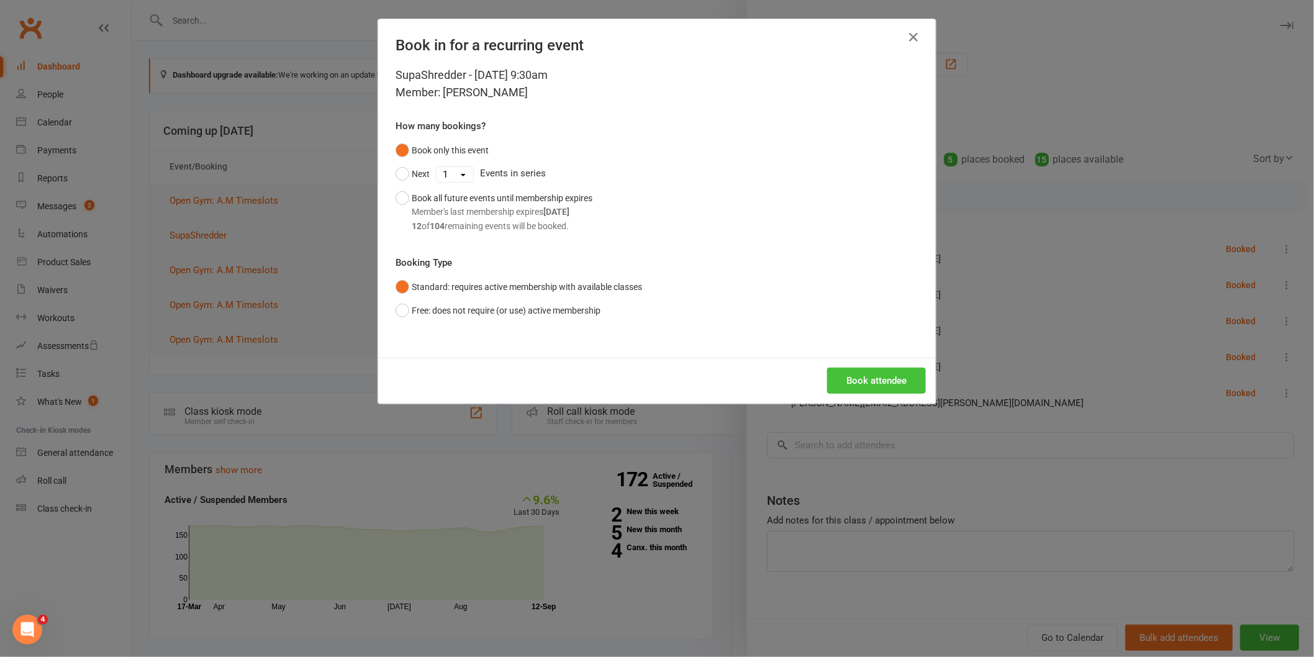
click at [892, 369] on button "Book attendee" at bounding box center [876, 381] width 99 height 26
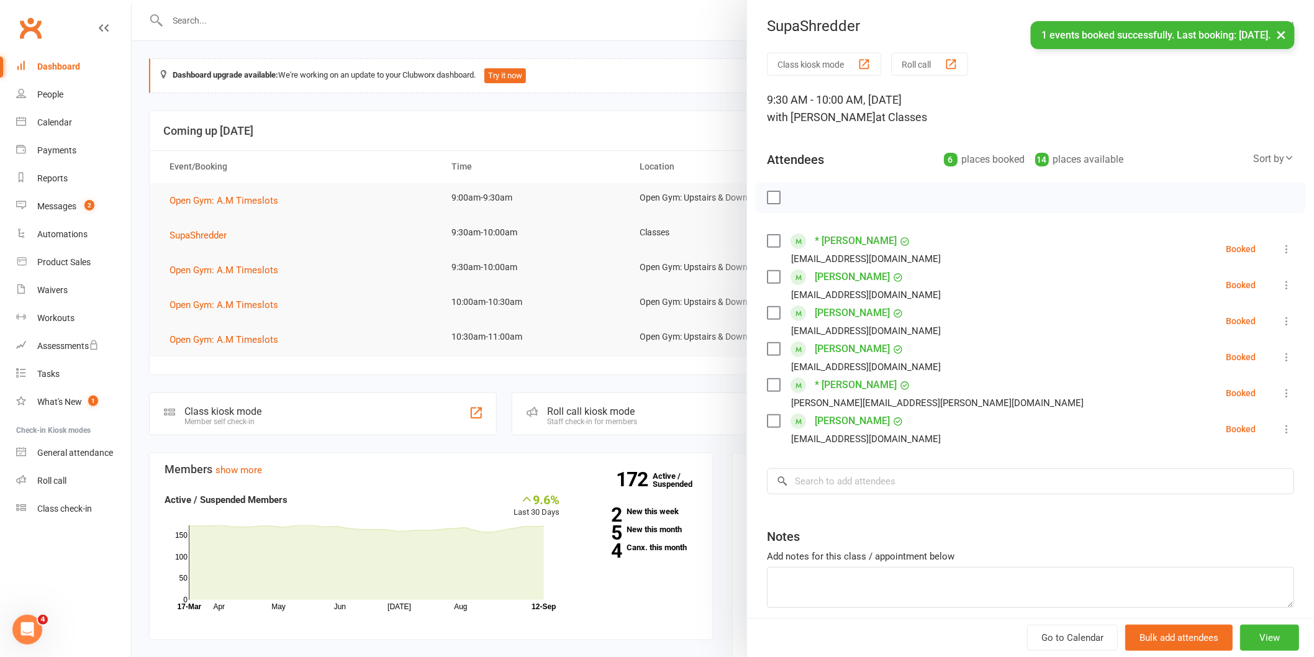
click at [707, 384] on div at bounding box center [723, 328] width 1182 height 657
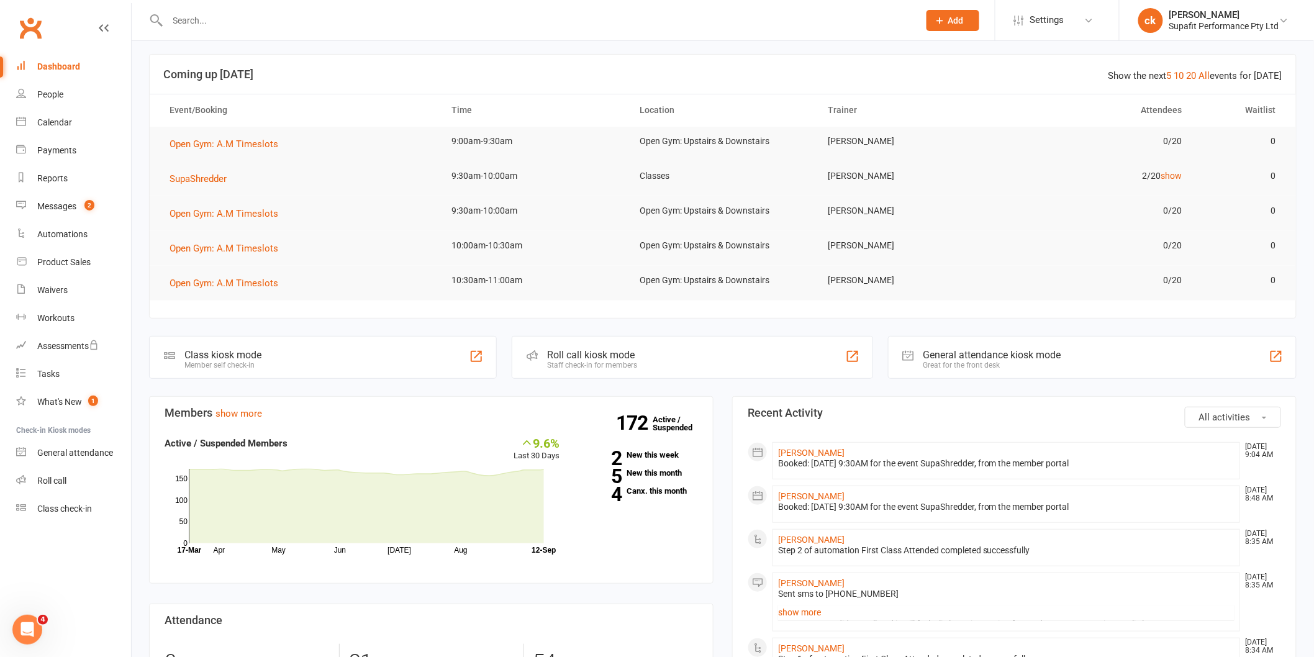
scroll to position [138, 0]
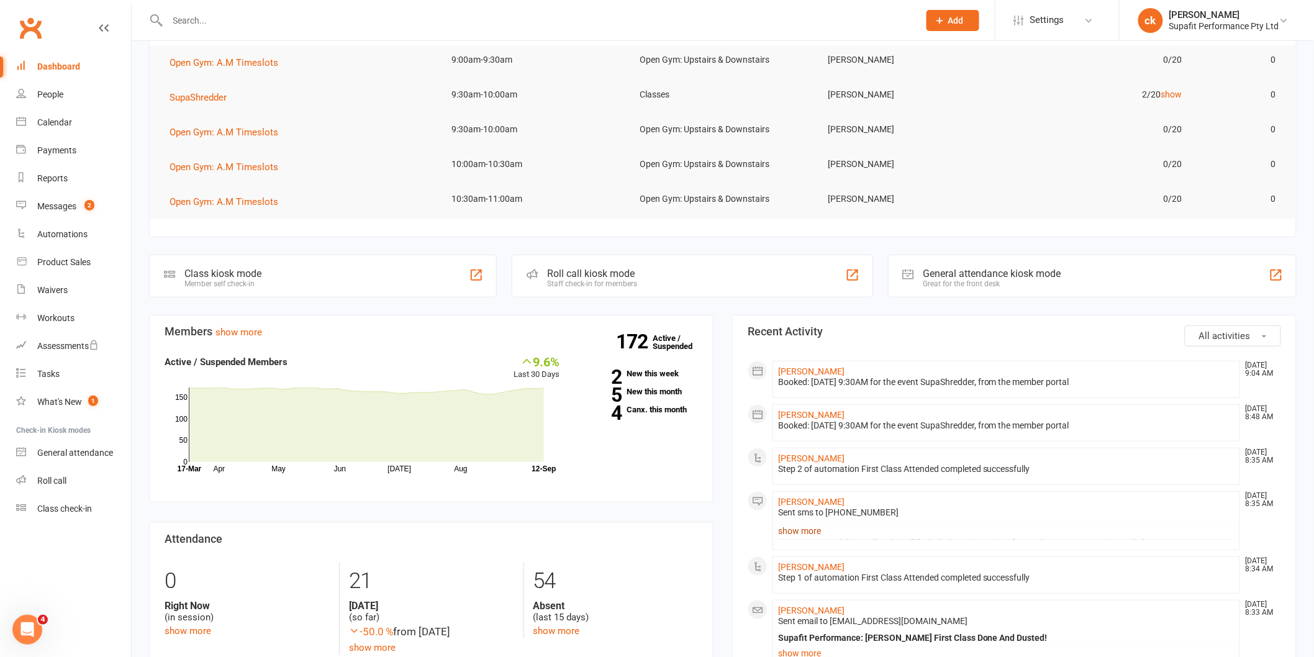
click at [809, 537] on link "show more" at bounding box center [1006, 530] width 456 height 17
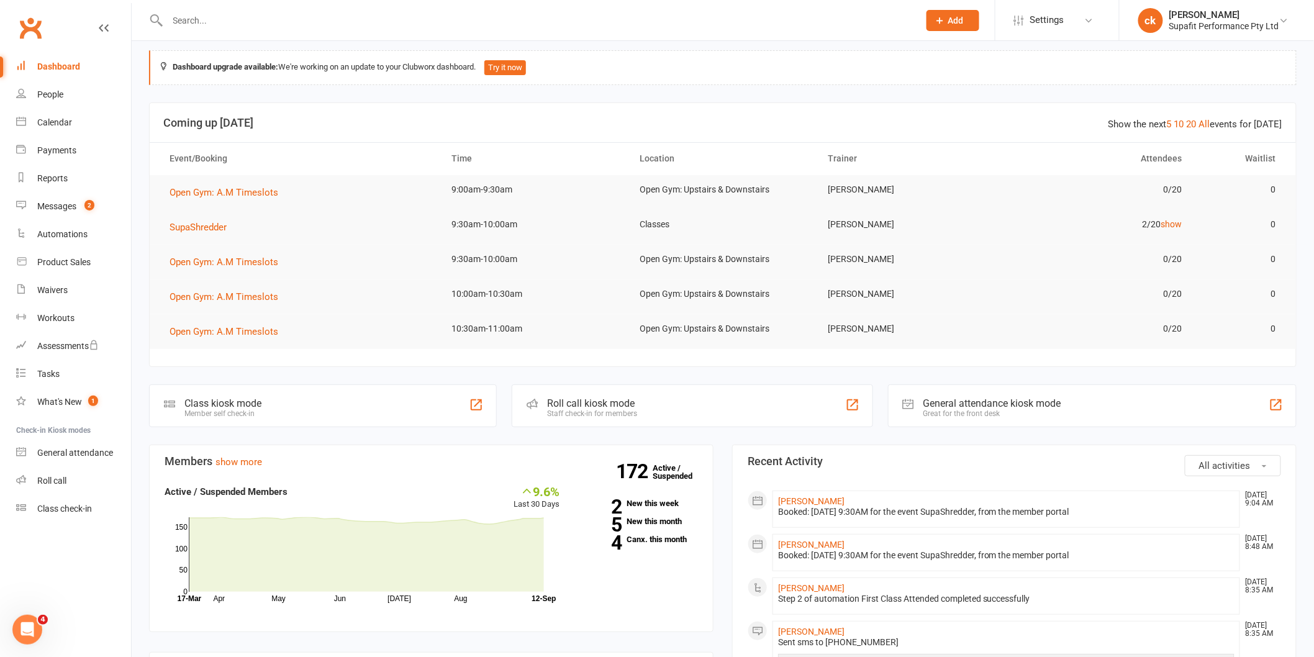
scroll to position [0, 0]
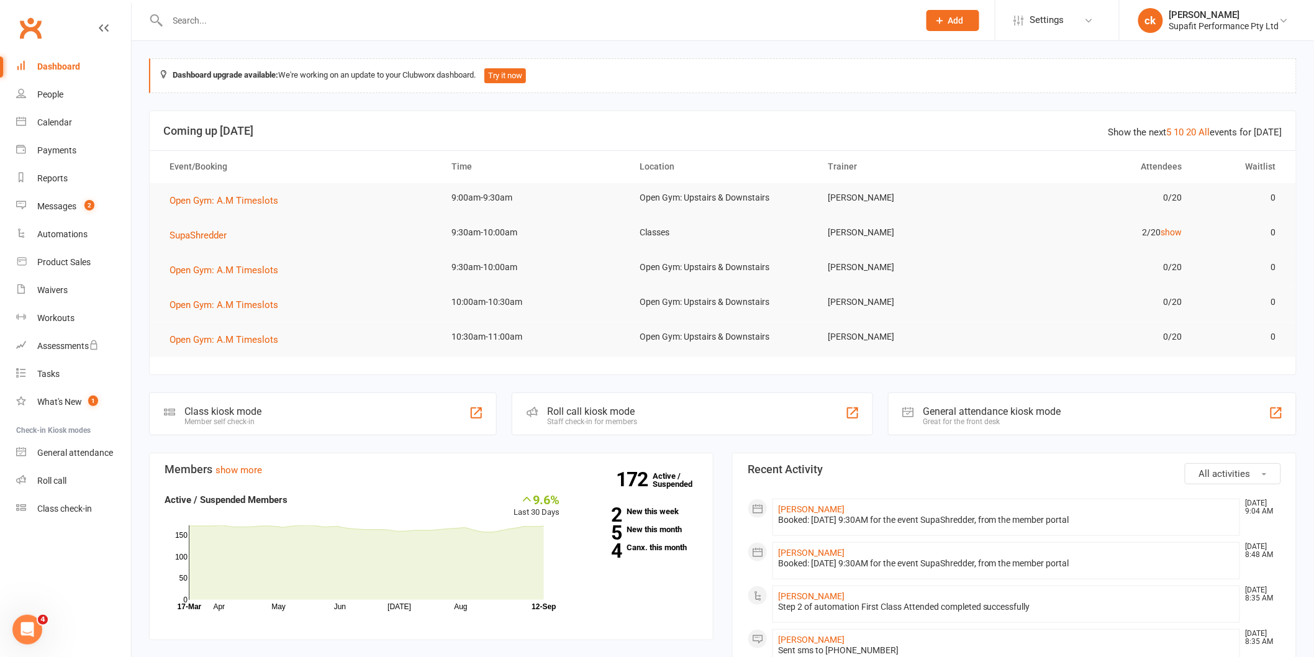
click at [1197, 134] on link "20" at bounding box center [1192, 132] width 10 height 11
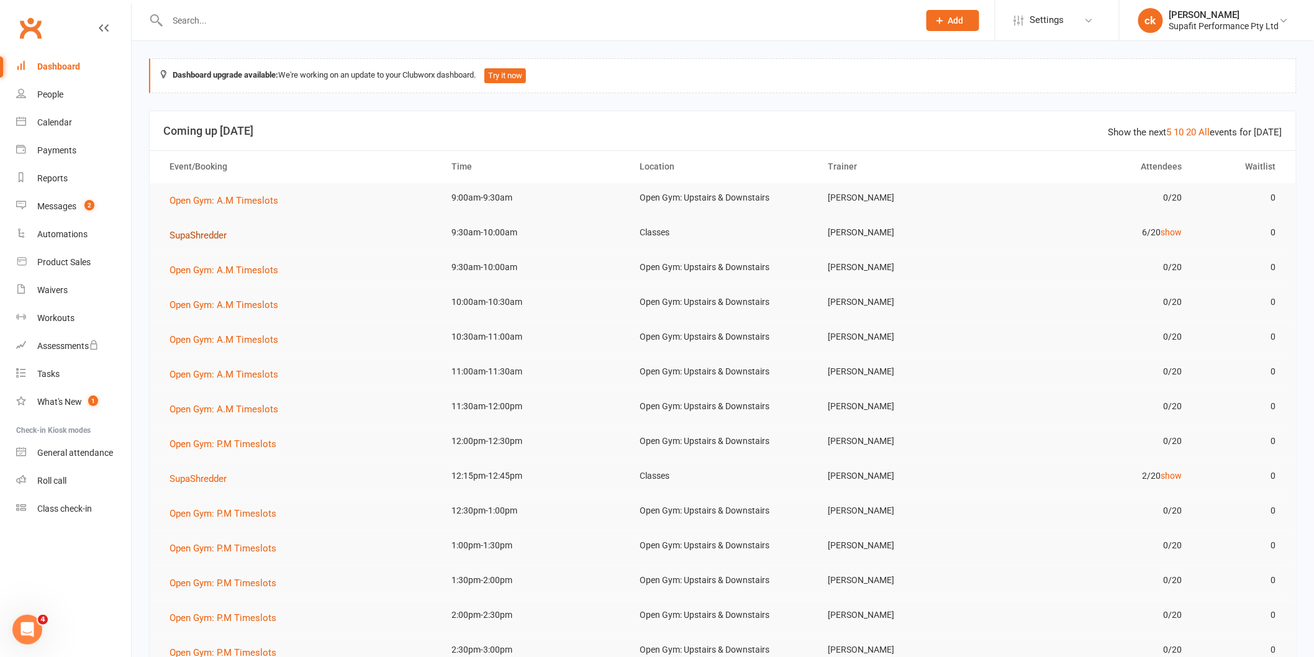
click at [188, 239] on span "SupaShredder" at bounding box center [198, 235] width 57 height 11
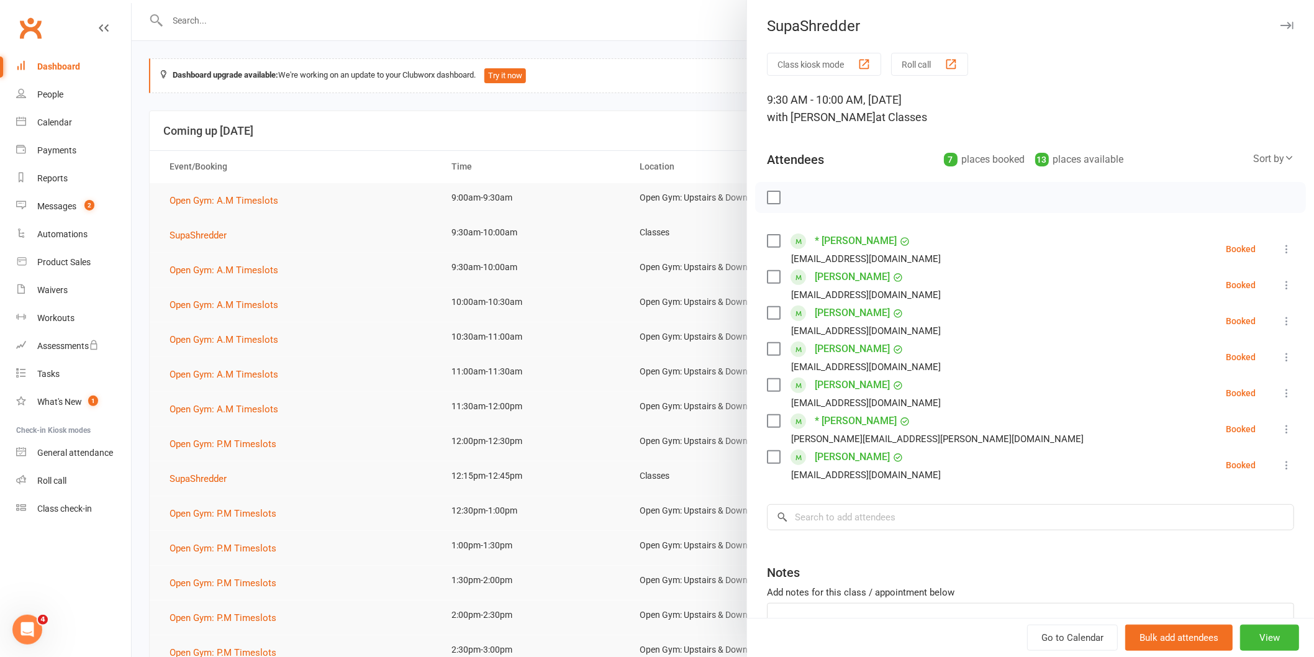
click at [207, 25] on div at bounding box center [723, 328] width 1182 height 657
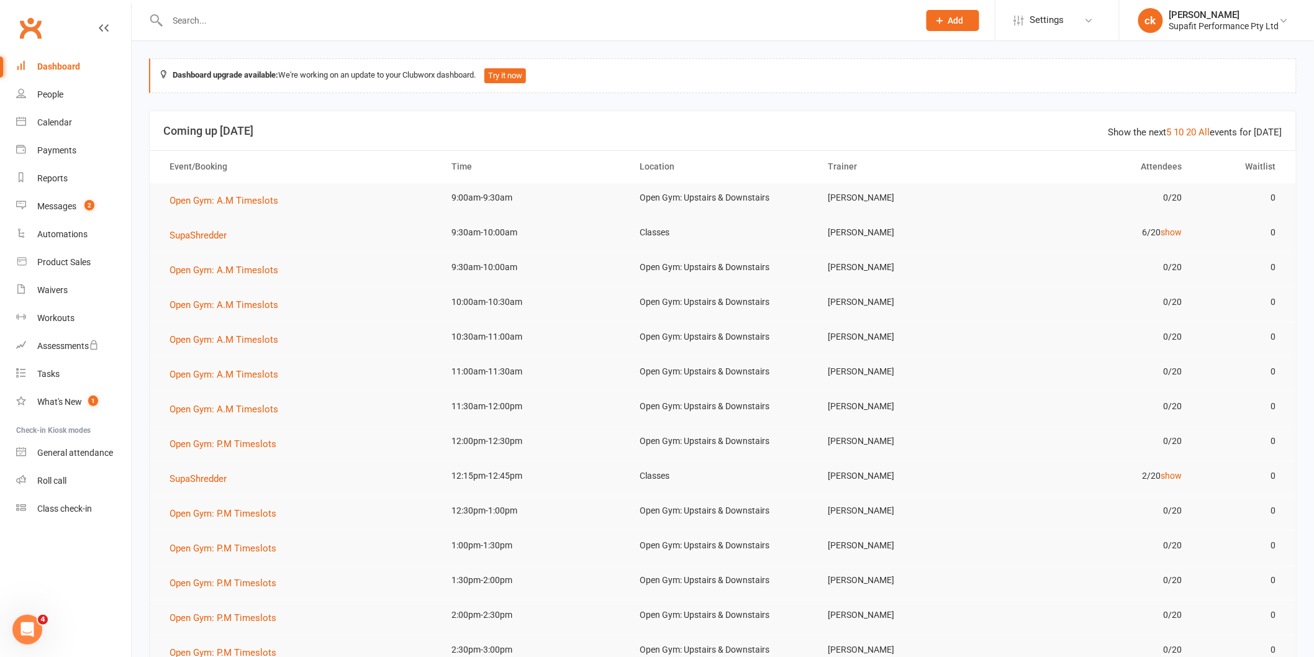
click at [207, 25] on input "text" at bounding box center [537, 20] width 746 height 17
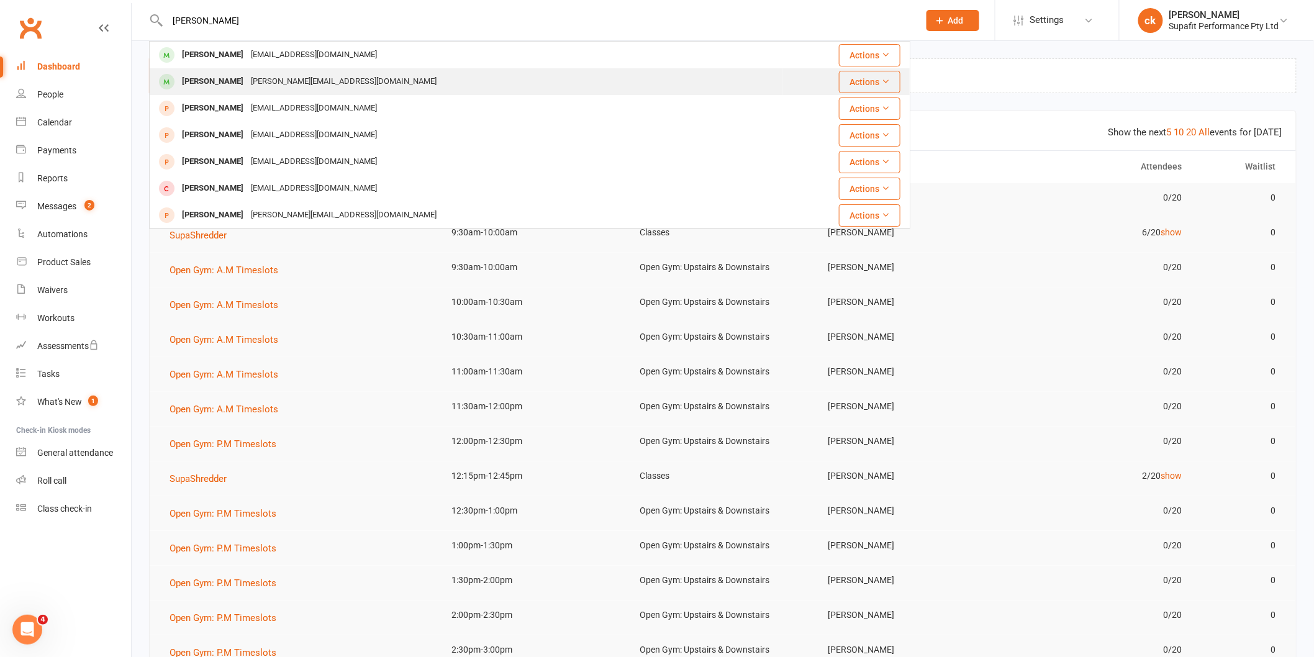
type input "[PERSON_NAME]"
click at [200, 73] on div "[PERSON_NAME]" at bounding box center [212, 82] width 69 height 18
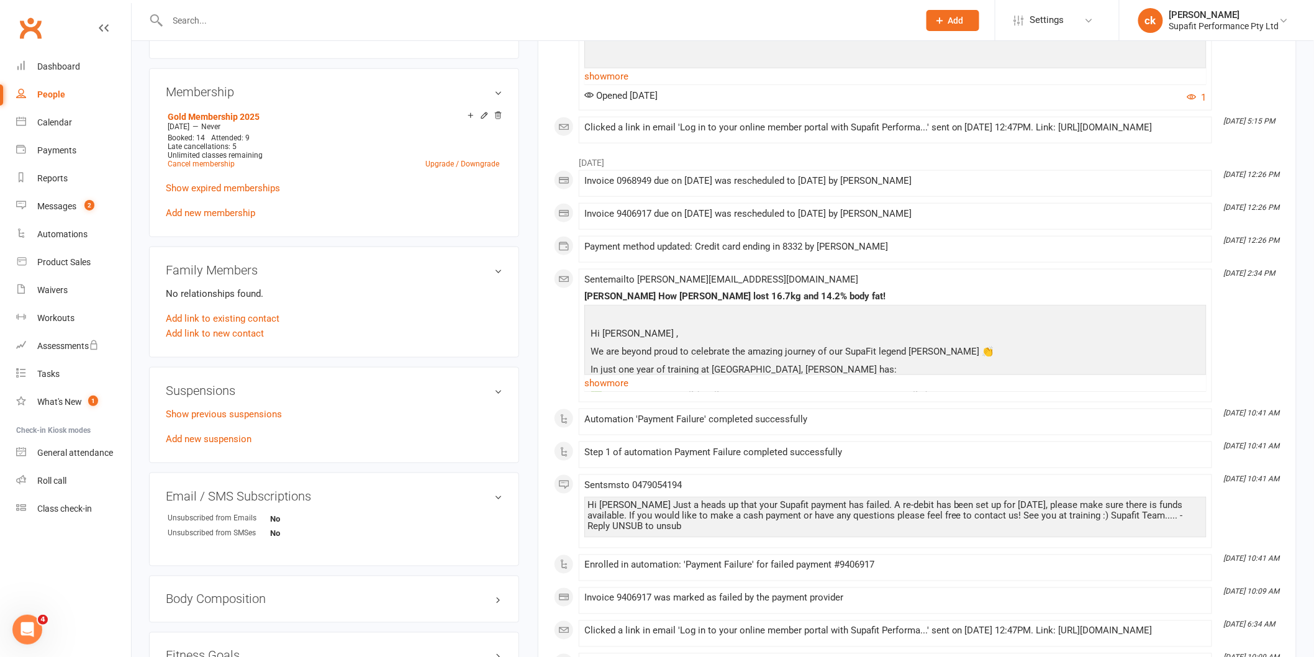
scroll to position [551, 0]
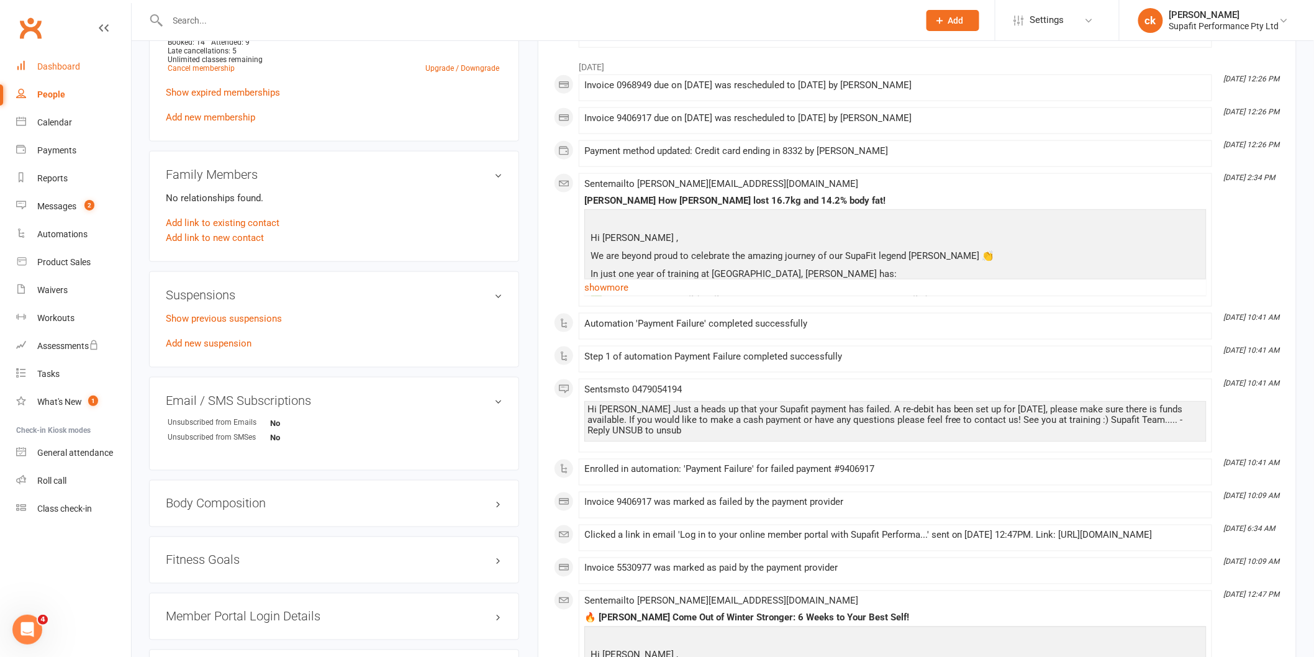
click at [78, 65] on div "Dashboard" at bounding box center [58, 66] width 43 height 10
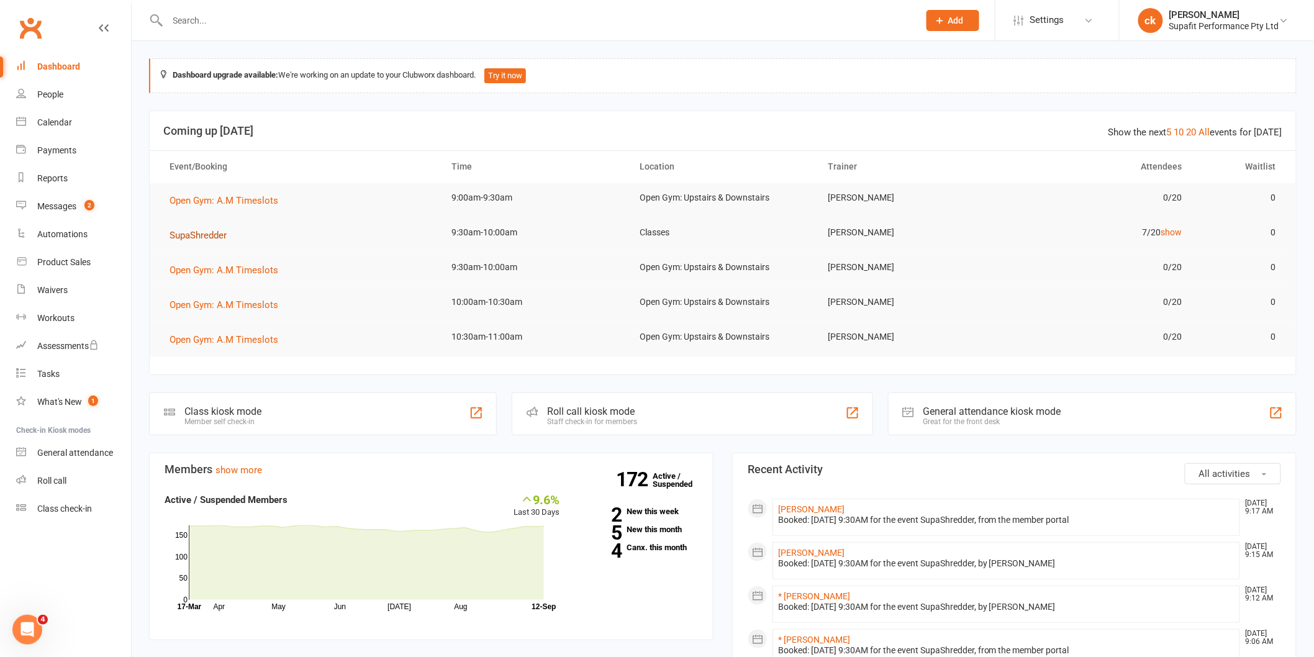
click at [204, 237] on span "SupaShredder" at bounding box center [198, 235] width 57 height 11
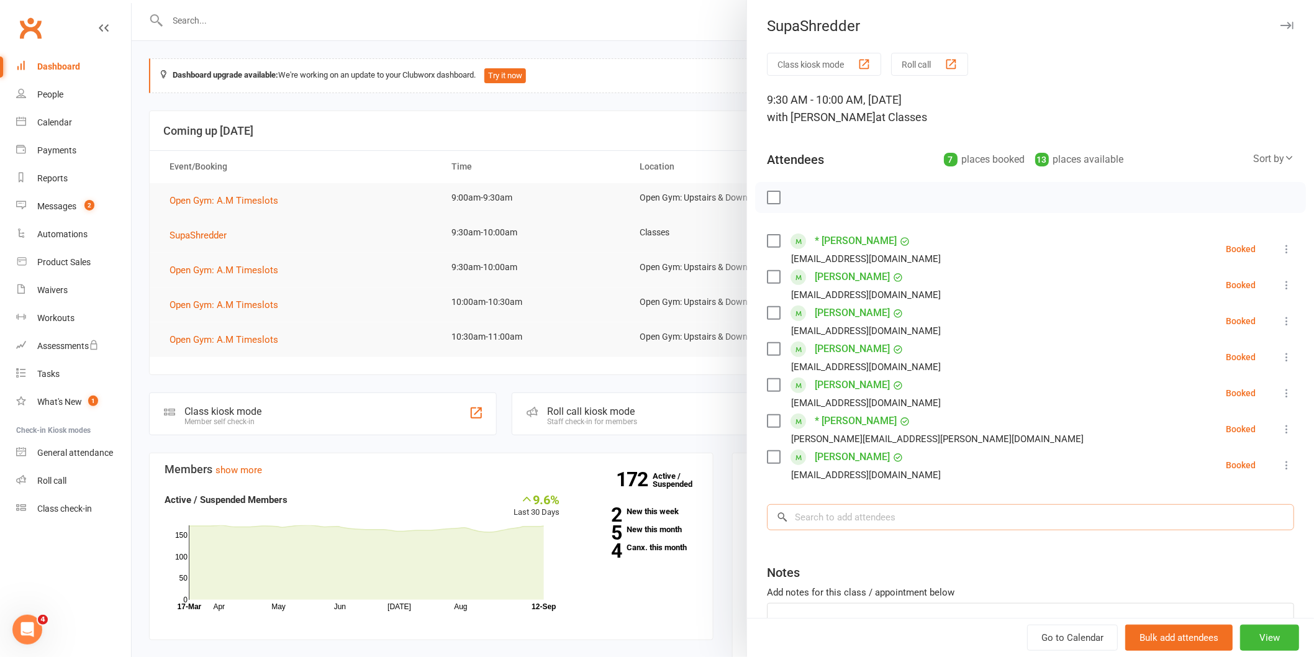
click at [843, 519] on input "search" at bounding box center [1030, 517] width 527 height 26
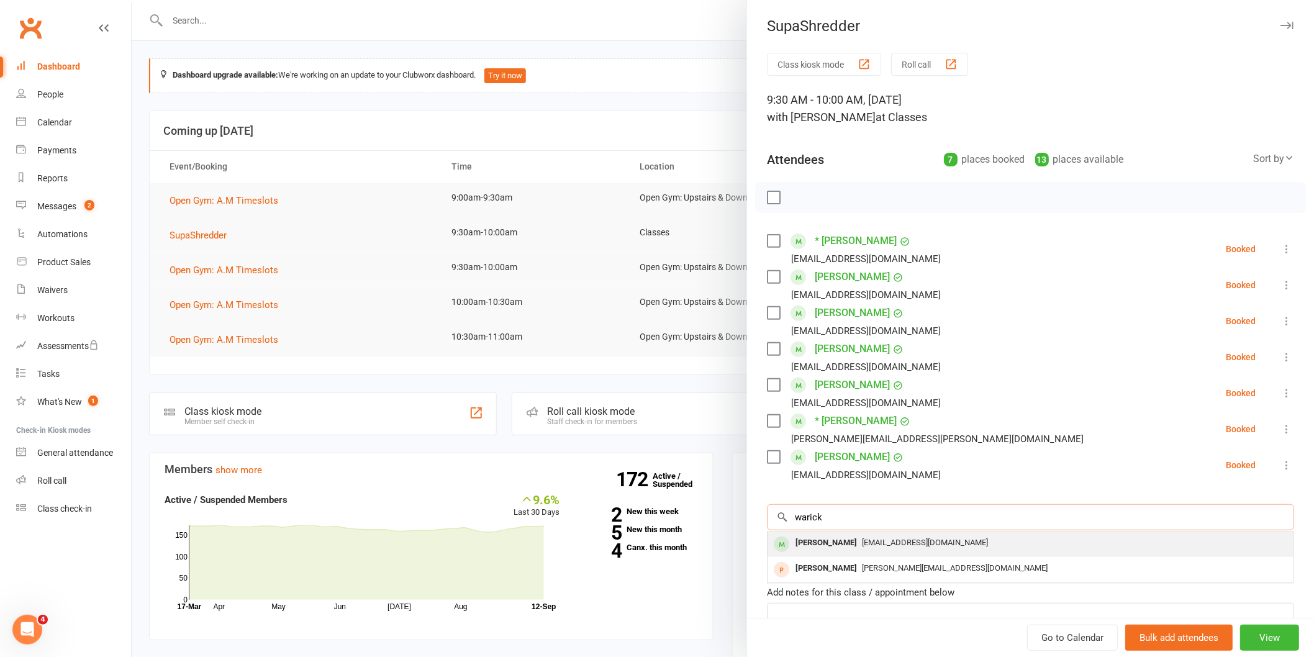
type input "warick"
click at [862, 541] on span "[EMAIL_ADDRESS][DOMAIN_NAME]" at bounding box center [925, 542] width 126 height 9
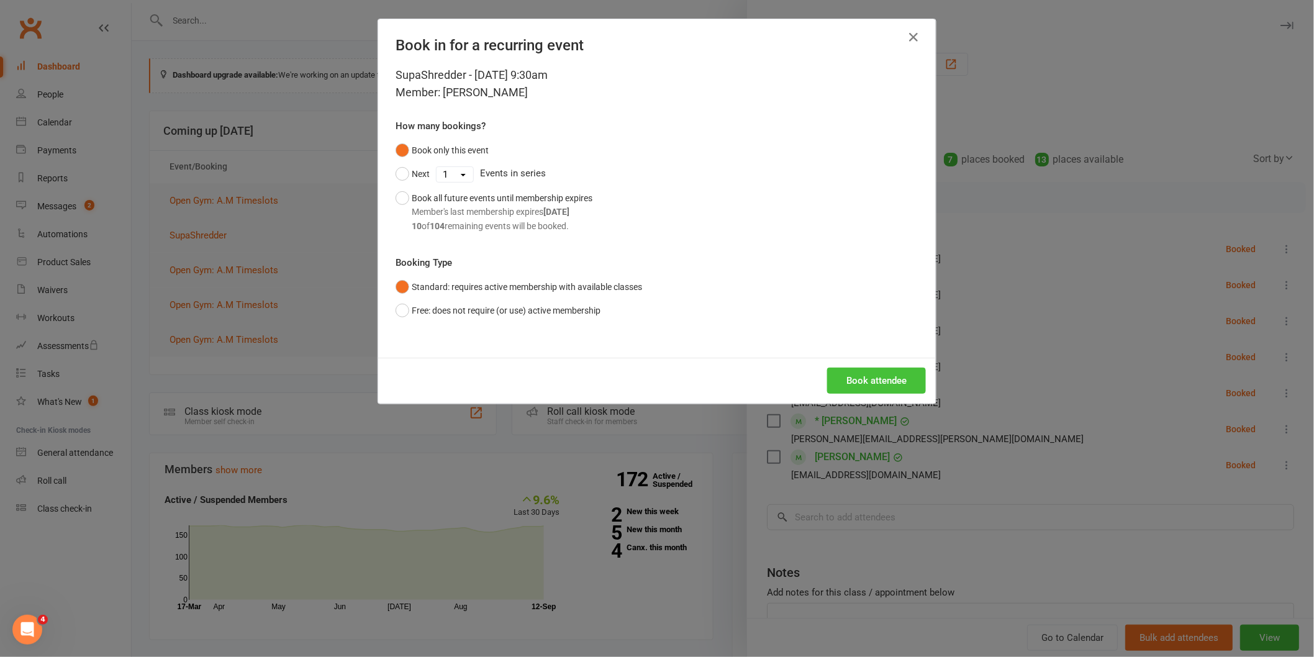
click at [876, 374] on button "Book attendee" at bounding box center [876, 381] width 99 height 26
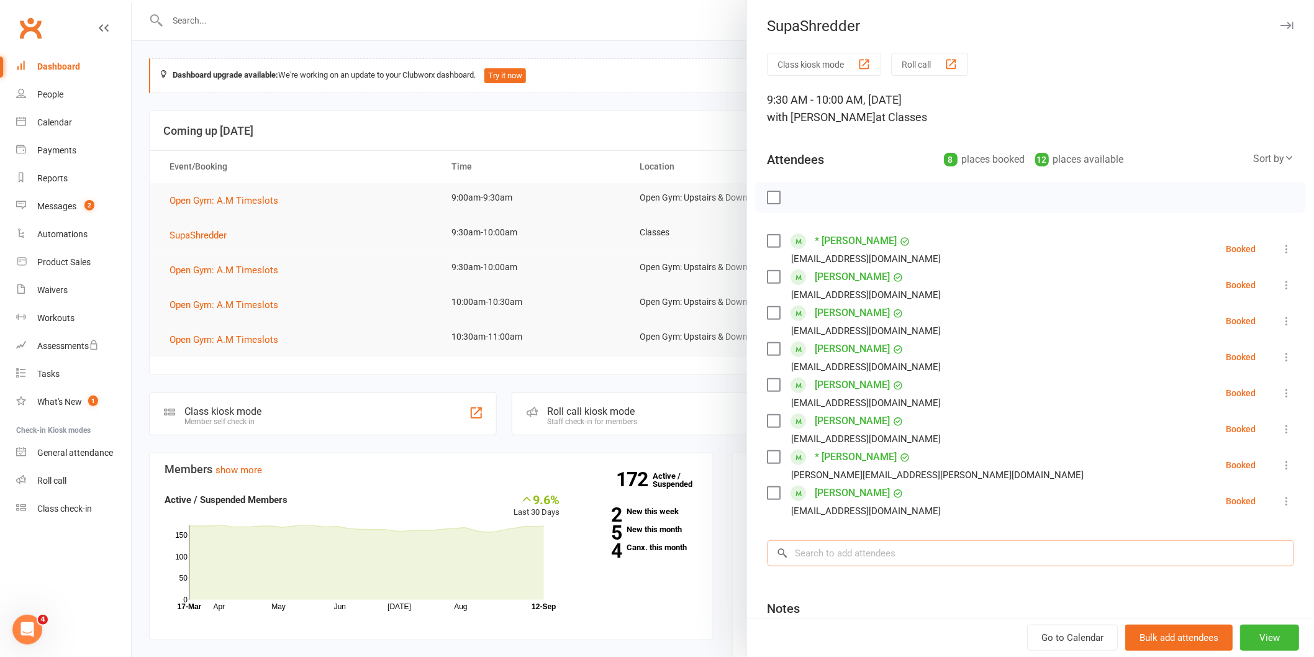
click at [912, 550] on input "search" at bounding box center [1030, 553] width 527 height 26
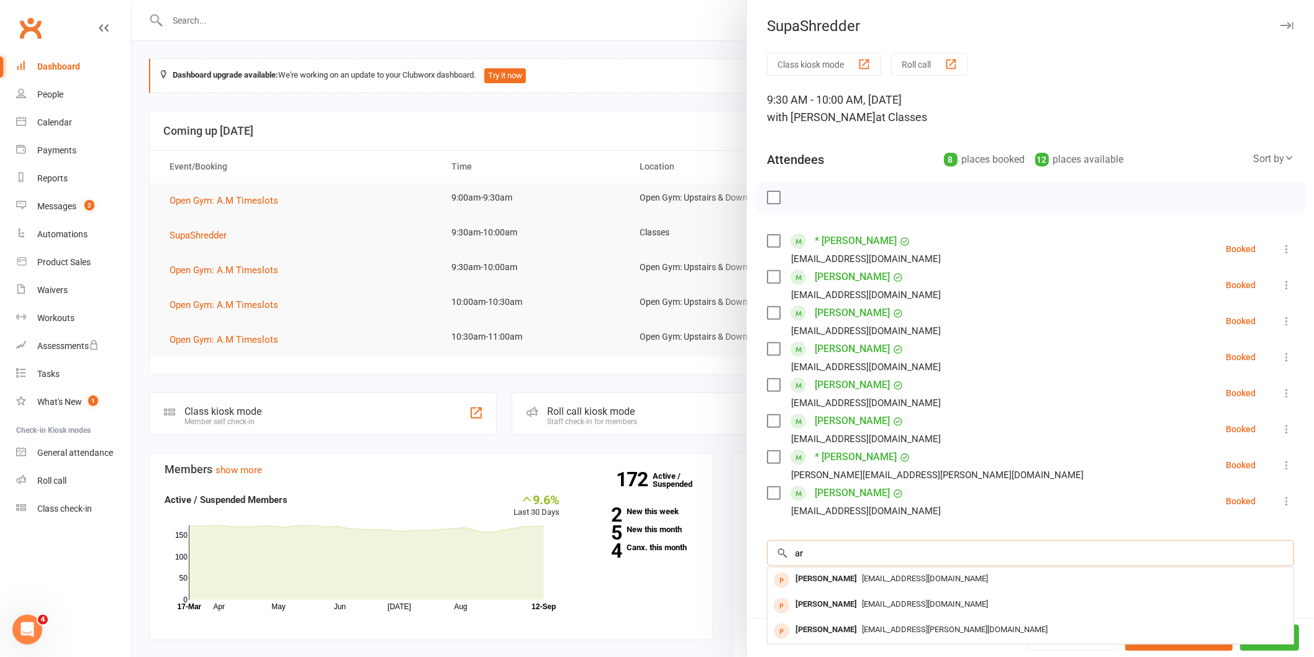
type input "a"
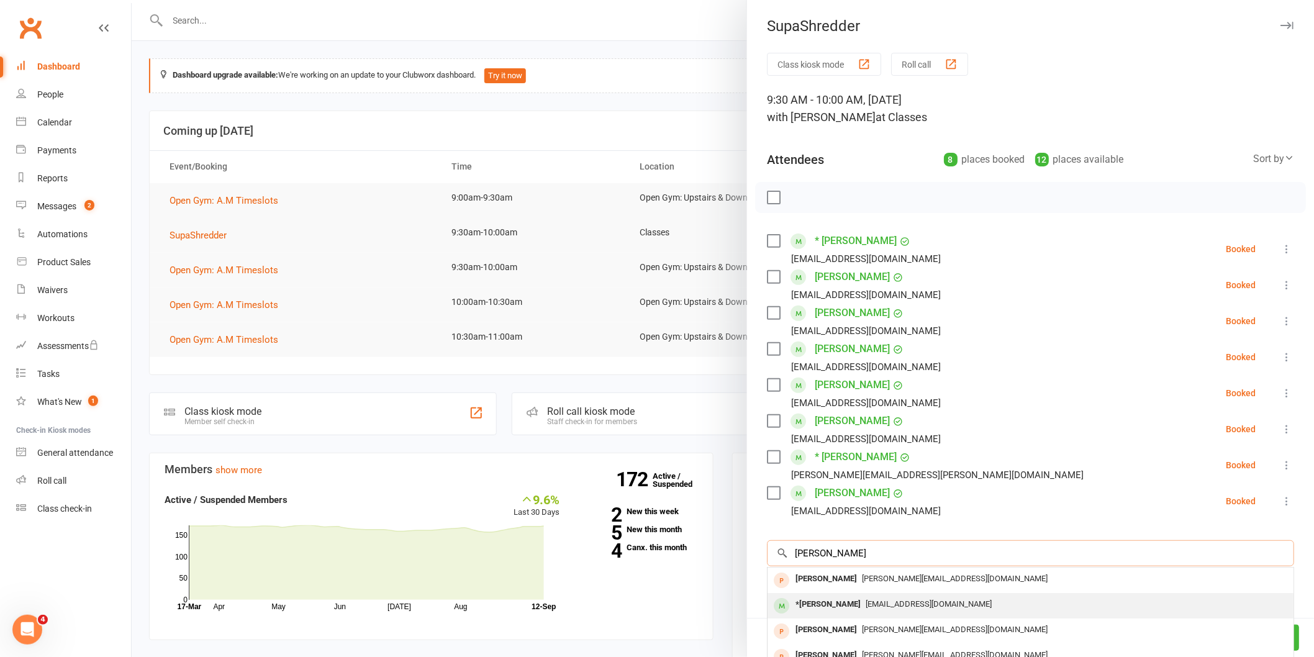
type input "[PERSON_NAME]"
click at [866, 602] on span "[EMAIL_ADDRESS][DOMAIN_NAME]" at bounding box center [929, 603] width 126 height 9
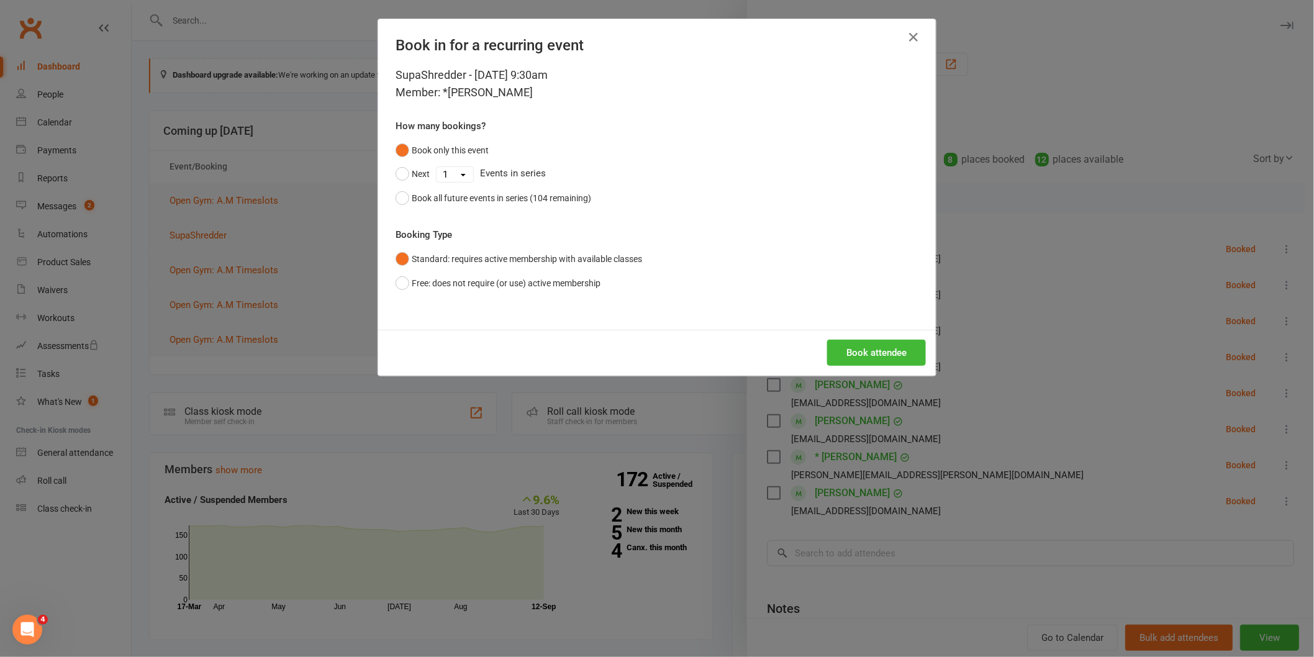
click at [846, 325] on div "SupaShredder - [DATE] 9:30am Member: *[PERSON_NAME] How many bookings? Book onl…" at bounding box center [657, 197] width 558 height 263
click at [854, 383] on div "Book in for a recurring event SupaShredder - [DATE] 9:30am Member: *[PERSON_NAM…" at bounding box center [657, 328] width 1314 height 657
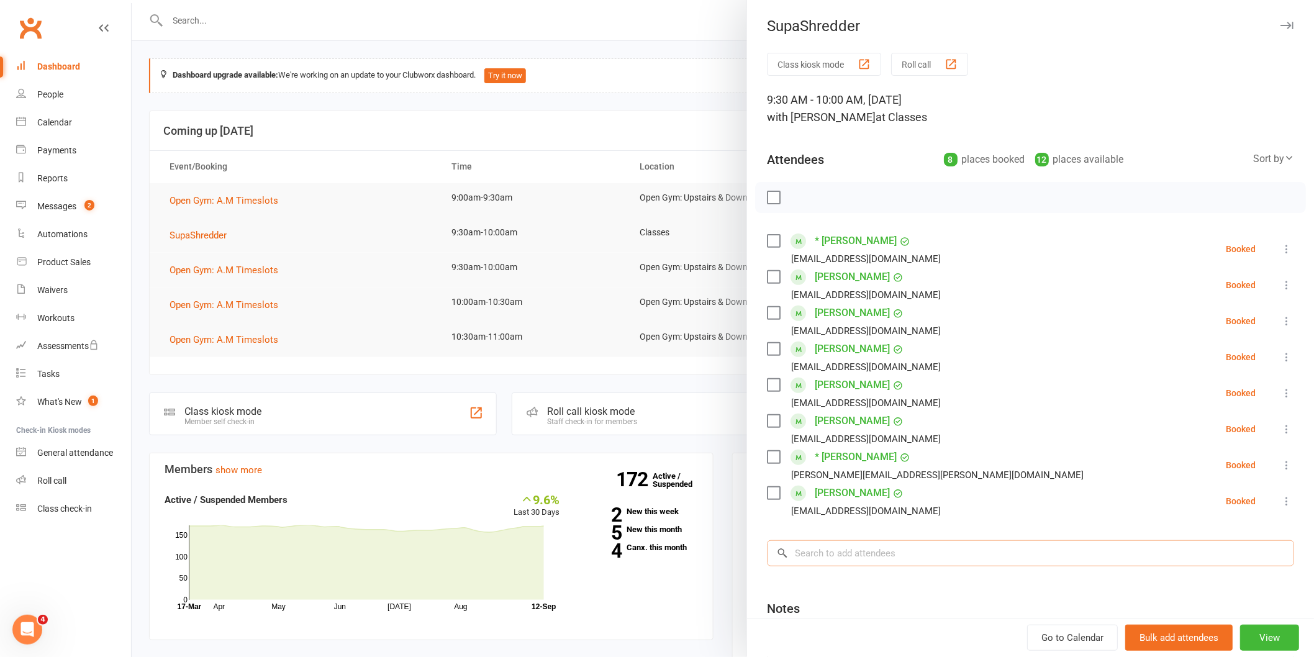
click at [940, 541] on input "search" at bounding box center [1030, 553] width 527 height 26
click at [948, 567] on div "Class kiosk mode Roll call 9:30 AM - 10:00 AM, [DATE] with [PERSON_NAME] at Cla…" at bounding box center [1030, 397] width 567 height 689
click at [930, 568] on div "Class kiosk mode Roll call 9:30 AM - 10:00 AM, [DATE] with [PERSON_NAME] at Cla…" at bounding box center [1030, 397] width 567 height 689
click at [933, 559] on input "search" at bounding box center [1030, 553] width 527 height 26
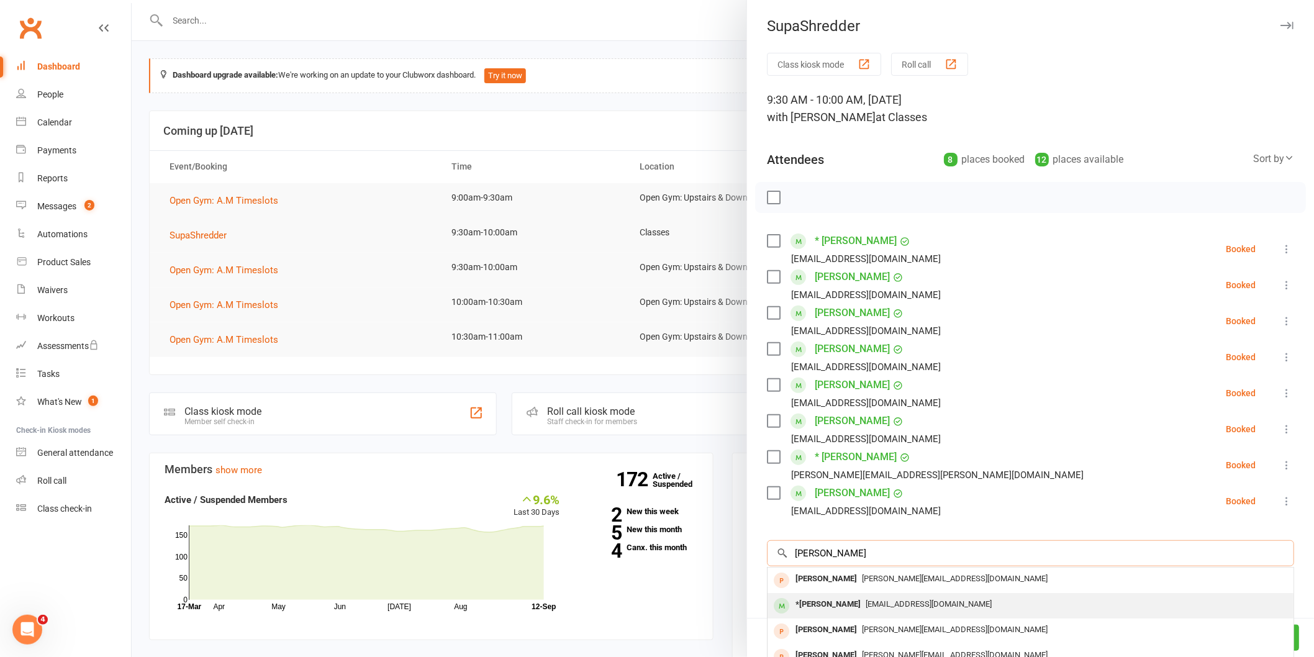
type input "[PERSON_NAME]"
click at [891, 596] on div "[EMAIL_ADDRESS][DOMAIN_NAME]" at bounding box center [1030, 605] width 516 height 18
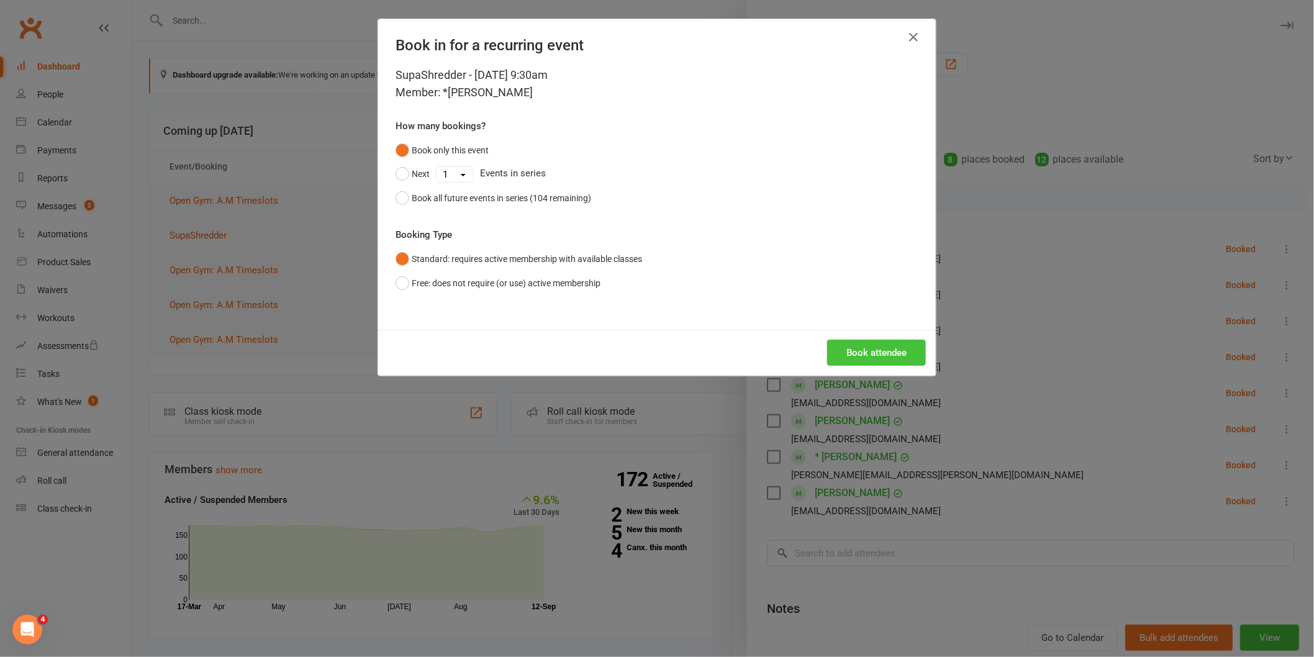
click at [867, 354] on button "Book attendee" at bounding box center [876, 353] width 99 height 26
